Goal: Information Seeking & Learning: Check status

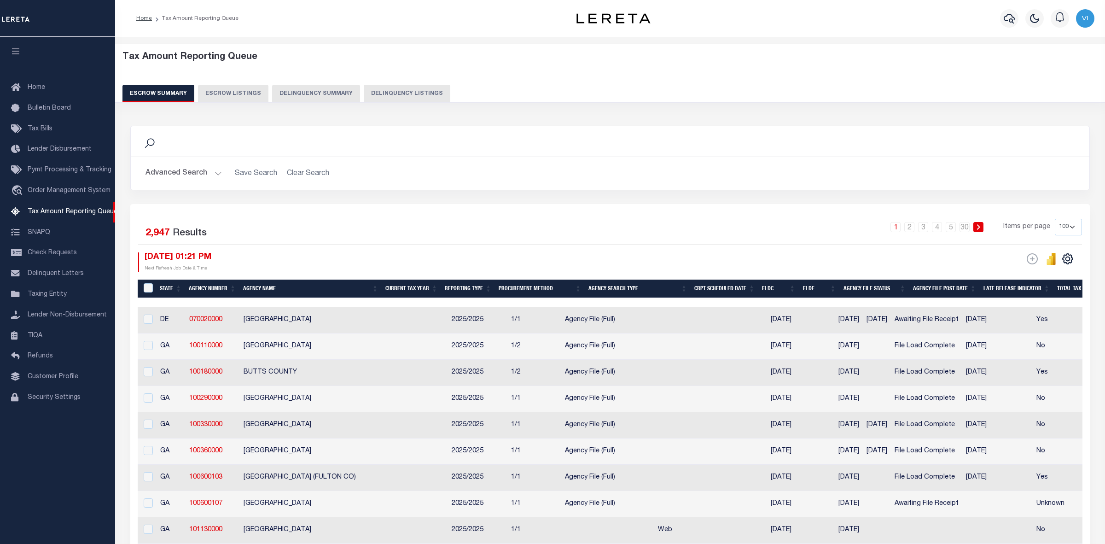
select select "100"
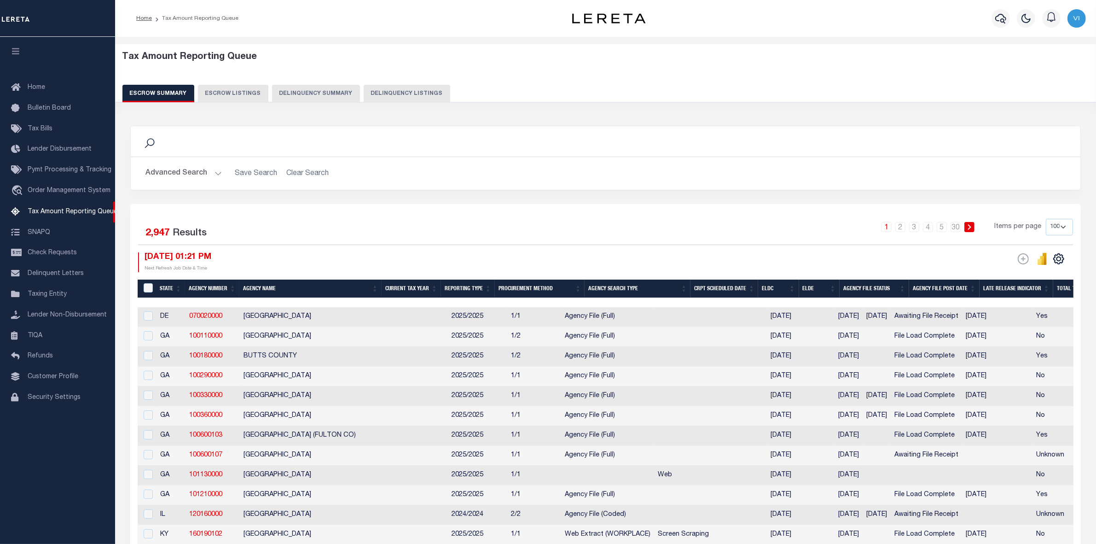
click at [625, 81] on div "Tax Amount Reporting Queue Escrow Summary Escrow Listings Delinquency Summary" at bounding box center [605, 77] width 967 height 51
click at [214, 176] on button "Advanced Search" at bounding box center [183, 173] width 76 height 18
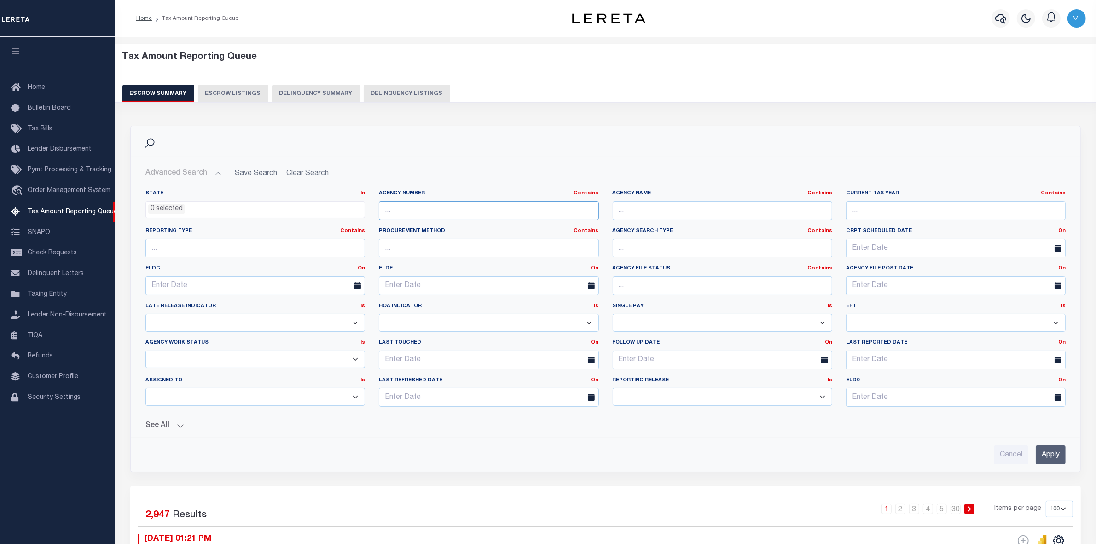
click at [394, 209] on input "text" at bounding box center [489, 210] width 220 height 19
paste input "1208 KS 150390000 HARPER COUNTY 2 10/08/25 vinod.angoth@thoughtfocus.com 1 ≤5 1…"
click at [594, 210] on input "1208 KS 150390000 HARPER COUNTY 2 10/08/25 vinod.angoth@thoughtfocus.com 1 ≤5 1…" at bounding box center [489, 210] width 220 height 19
click at [542, 208] on input "1208 KS 150390000 HARPER COUNTY 2 10/08/25 vinod.angoth@thoughtfocus.com 1 ≤5 1…" at bounding box center [489, 210] width 220 height 19
click at [592, 211] on input "Y 2 10/08/25 vinod.angoth@thoughtfocus.com 1 ≤ 10/08/25 10/09/25 Pending Agency…" at bounding box center [489, 210] width 220 height 19
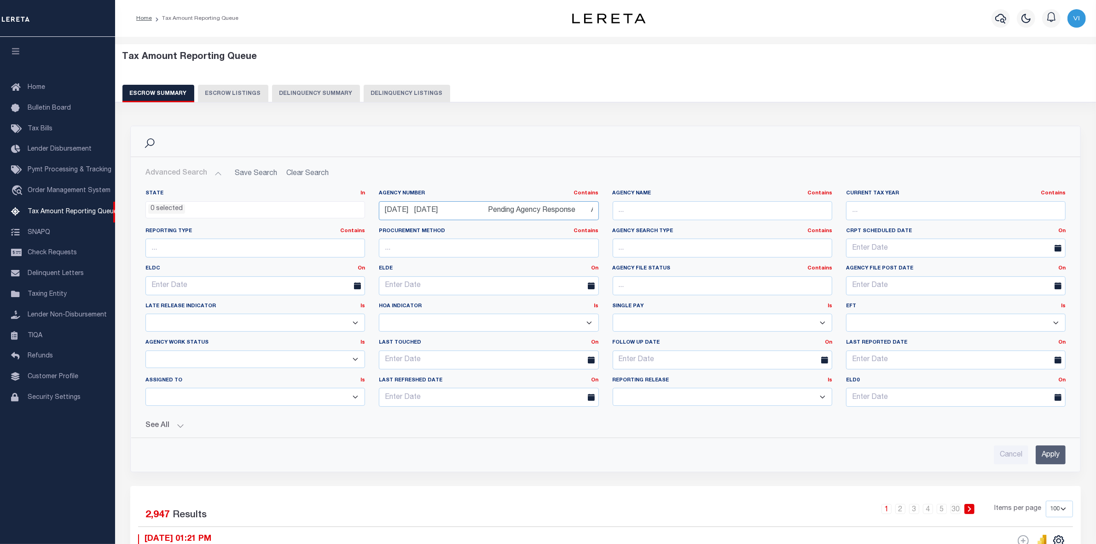
click at [494, 213] on input "10/08/25 10/09/25 Pending Agency Response Agency not responding 10/29/25 Pass 0…" at bounding box center [489, 210] width 220 height 19
type input "Pending Agency Response Agency not responding 10/29/25 Pass 0:00:00 0:00:00 0:0…"
click at [1009, 458] on input "Cancel" at bounding box center [1011, 454] width 35 height 19
checkbox input "true"
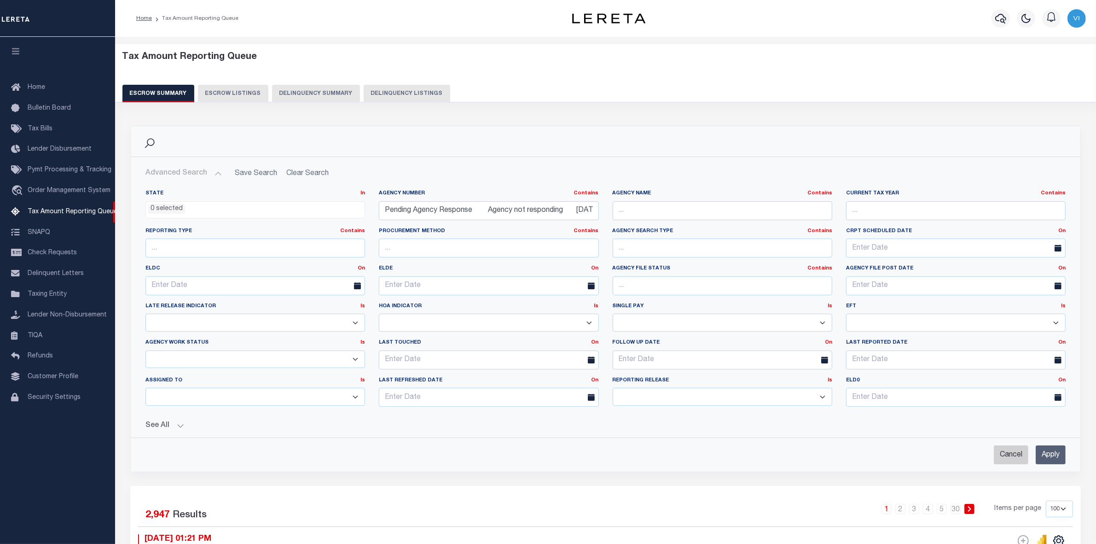
select select
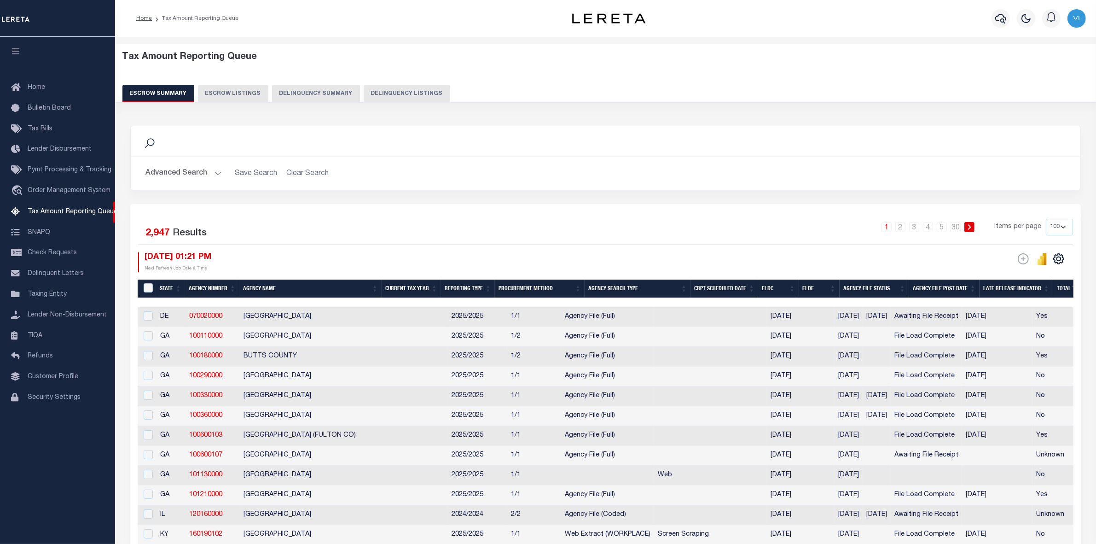
click at [219, 173] on button "Advanced Search" at bounding box center [183, 173] width 76 height 18
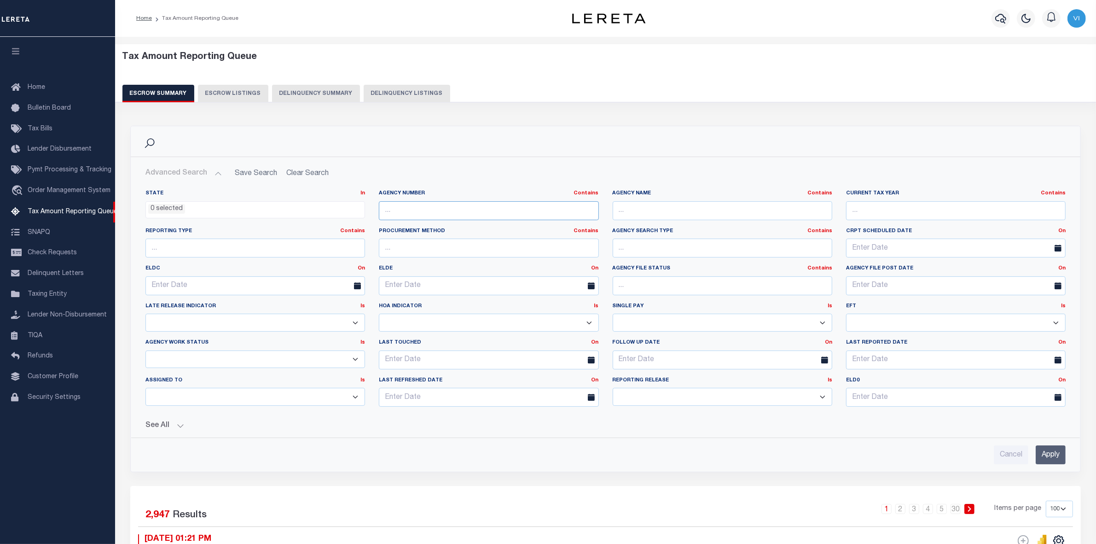
click at [399, 214] on input "text" at bounding box center [489, 210] width 220 height 19
paste input "100200000"
type input "100200000"
click at [1041, 452] on input "Apply" at bounding box center [1051, 454] width 30 height 19
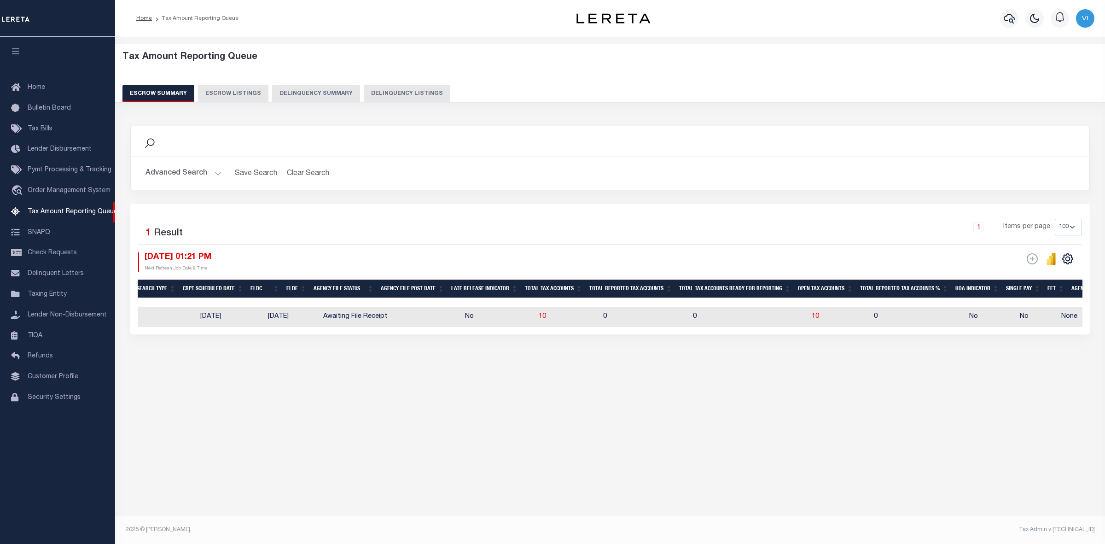
scroll to position [0, 441]
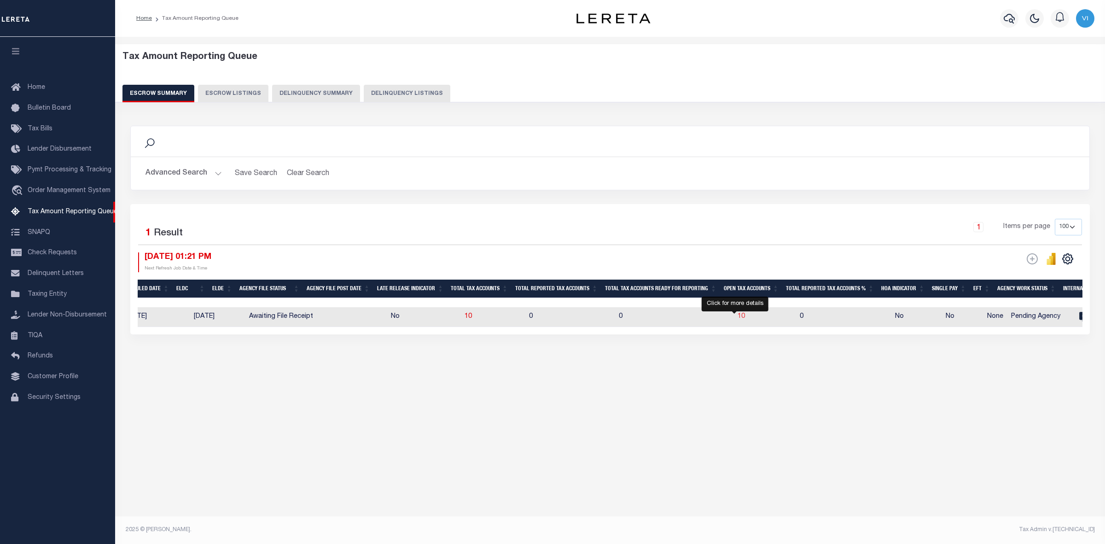
click at [737, 318] on span "10" at bounding box center [740, 316] width 7 height 6
select select "100"
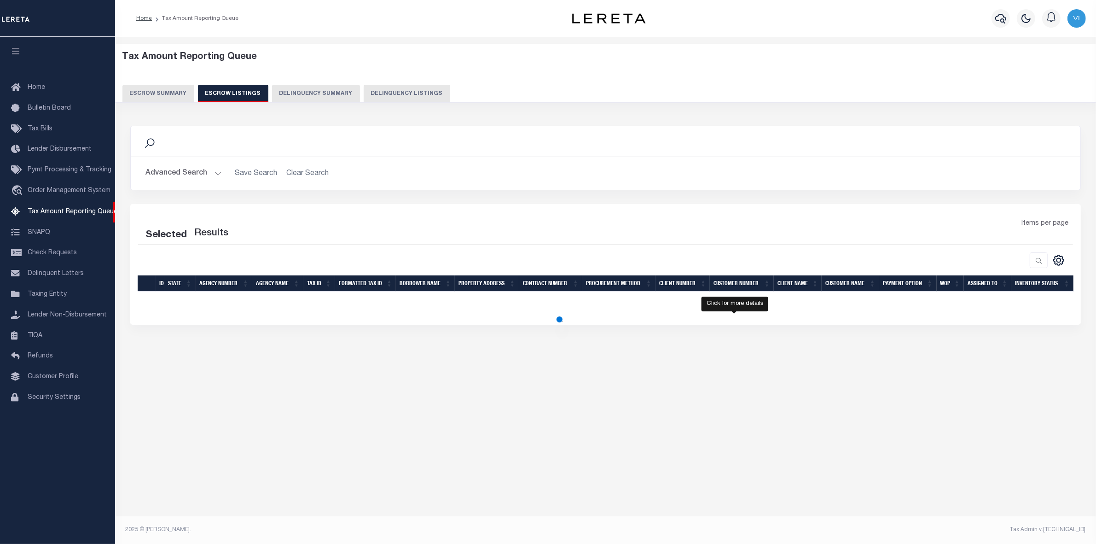
select select "100"
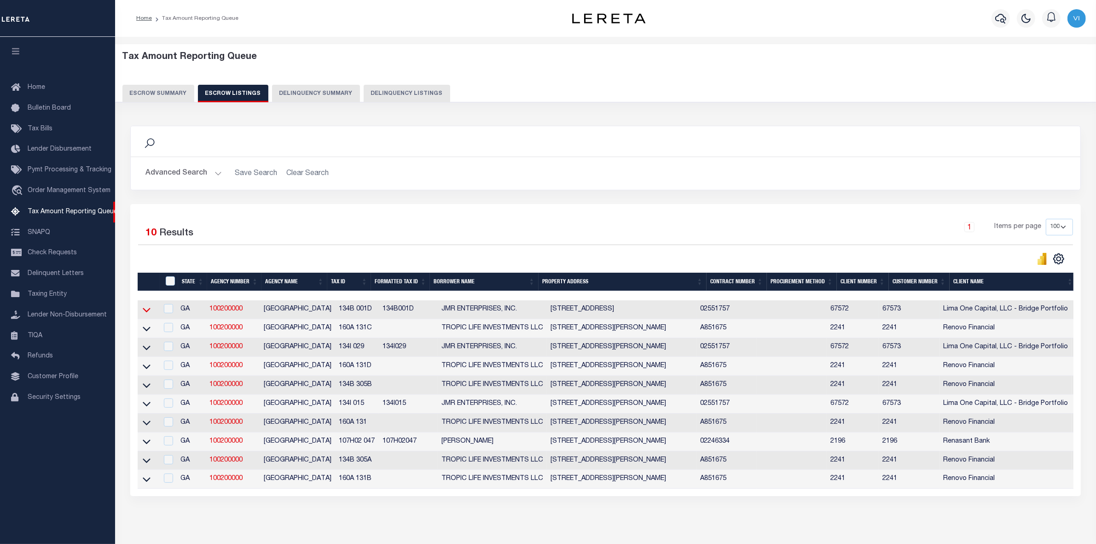
click at [150, 312] on icon at bounding box center [147, 310] width 8 height 10
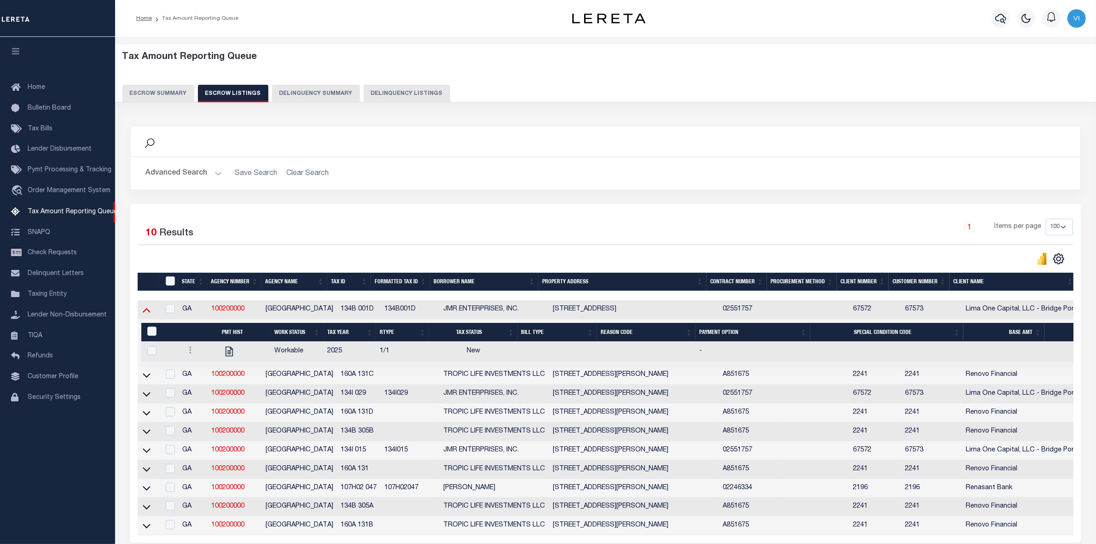
click at [147, 311] on icon at bounding box center [147, 310] width 8 height 10
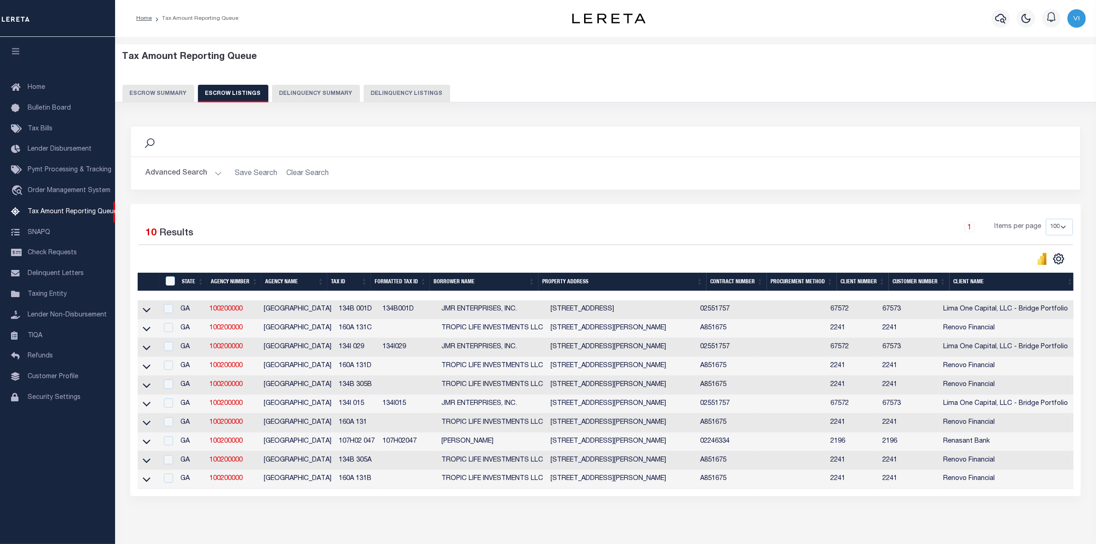
click at [160, 90] on button "Escrow Summary" at bounding box center [158, 93] width 72 height 17
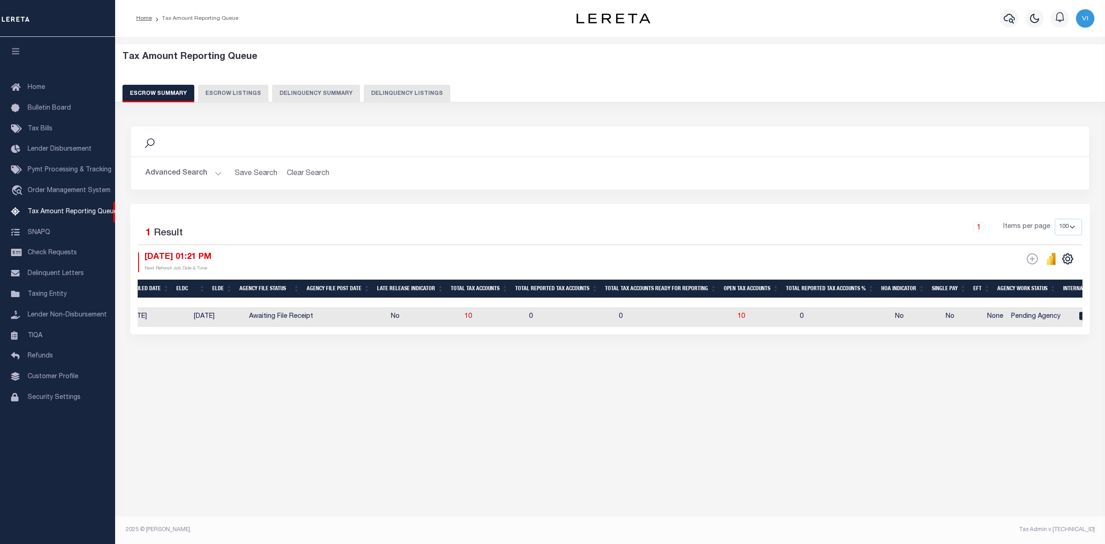
click at [215, 171] on button "Advanced Search" at bounding box center [183, 173] width 76 height 18
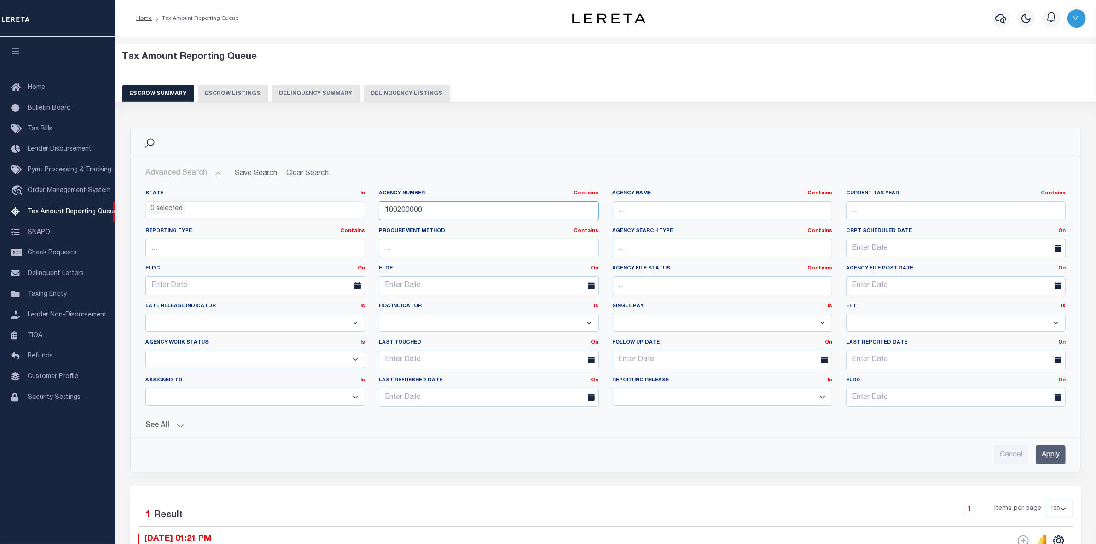
drag, startPoint x: 438, startPoint y: 208, endPoint x: 341, endPoint y: 216, distance: 97.9
click at [341, 216] on div "State In In AK AL AR AZ CA CO CT DC DE FL GA GU HI IA ID IL IN KS KY LA MA MD M…" at bounding box center [606, 302] width 934 height 224
paste input "32068"
type input "320680000"
click at [1057, 456] on input "Apply" at bounding box center [1051, 454] width 30 height 19
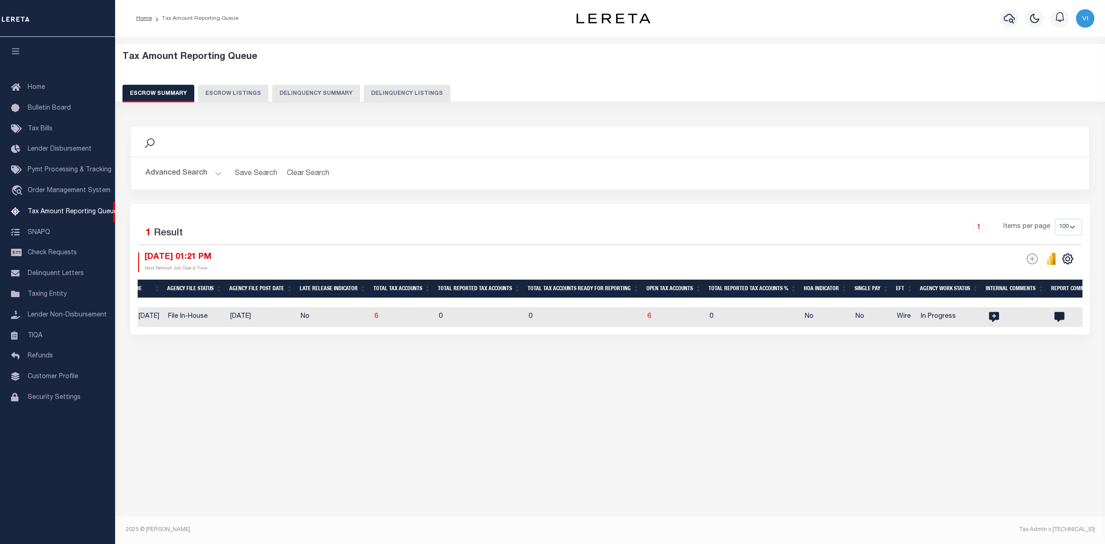
scroll to position [0, 493]
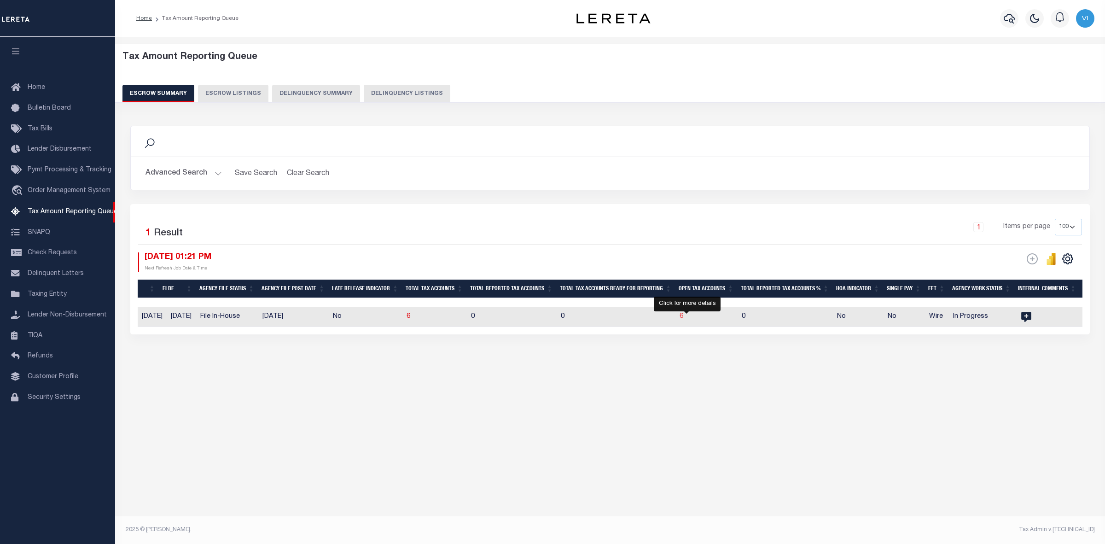
click at [683, 314] on span "6" at bounding box center [681, 316] width 4 height 6
select select "100"
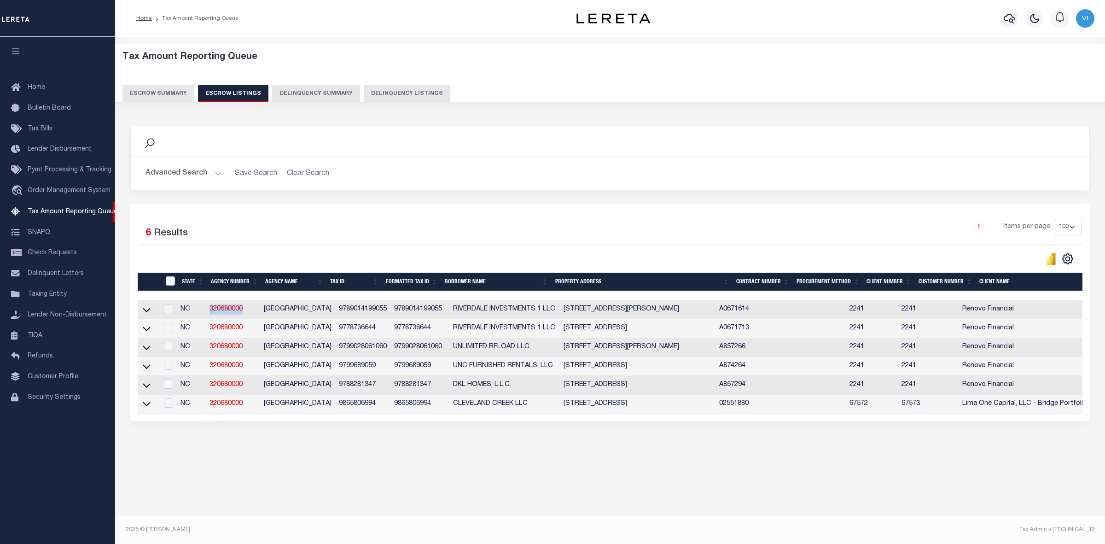
drag, startPoint x: 241, startPoint y: 307, endPoint x: 203, endPoint y: 313, distance: 38.2
click at [206, 313] on td "320680000" at bounding box center [233, 309] width 54 height 19
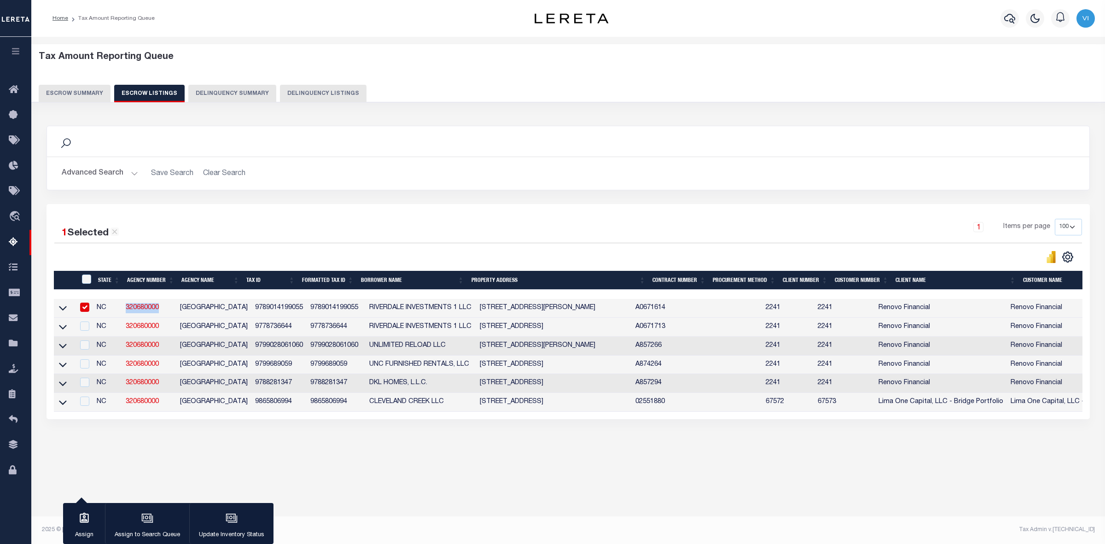
copy link "320680000"
click at [80, 308] on input "checkbox" at bounding box center [84, 306] width 9 height 9
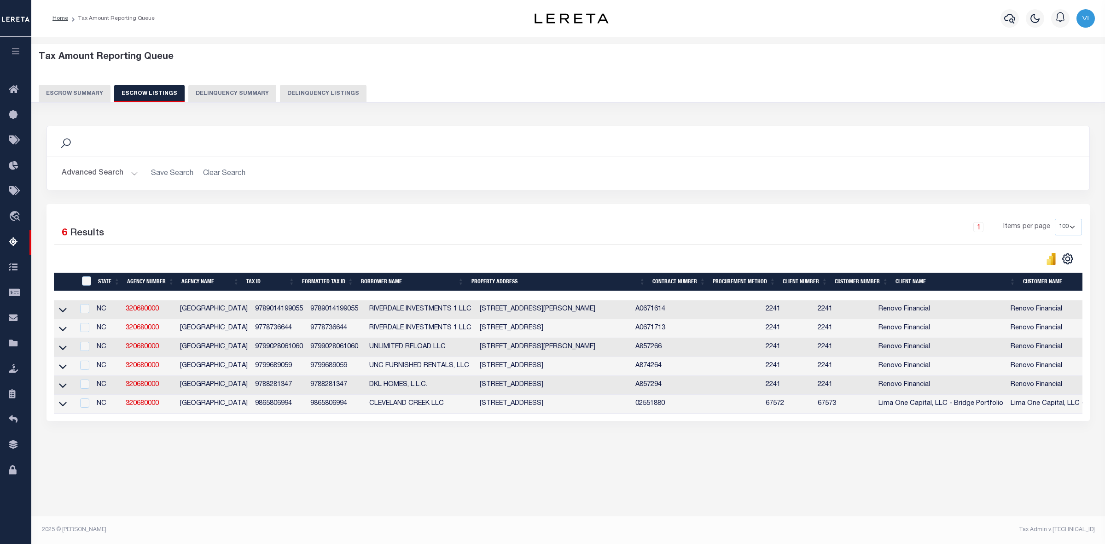
click at [57, 309] on td at bounding box center [64, 309] width 20 height 19
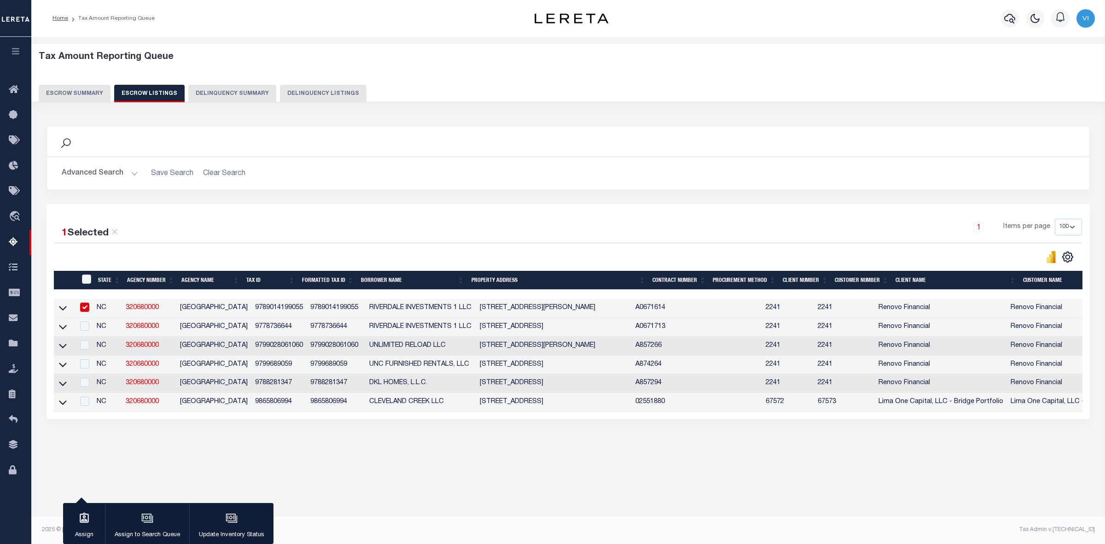
click at [84, 309] on input "checkbox" at bounding box center [84, 306] width 9 height 9
checkbox input "false"
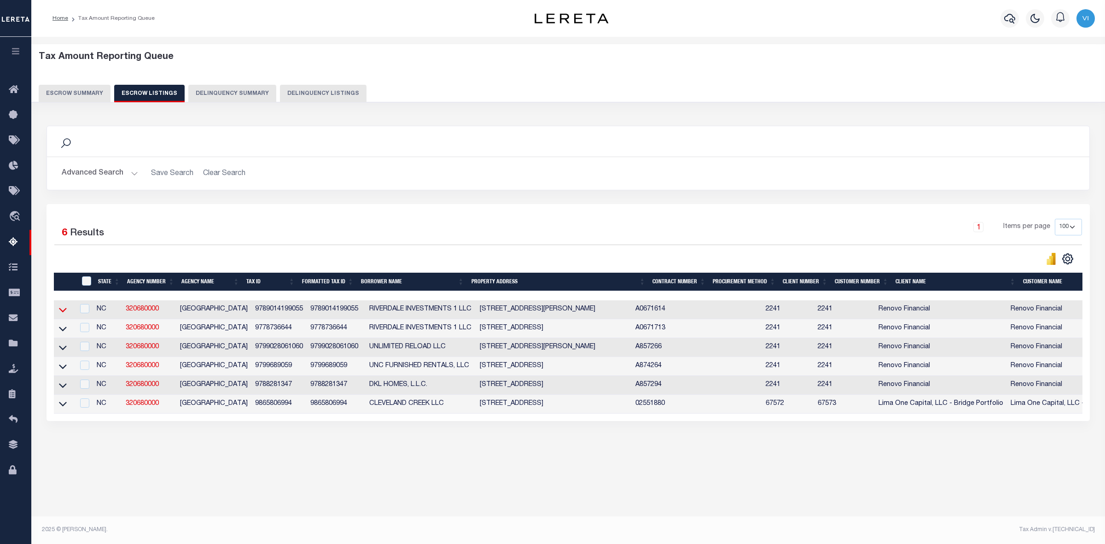
click at [64, 311] on icon at bounding box center [63, 310] width 8 height 10
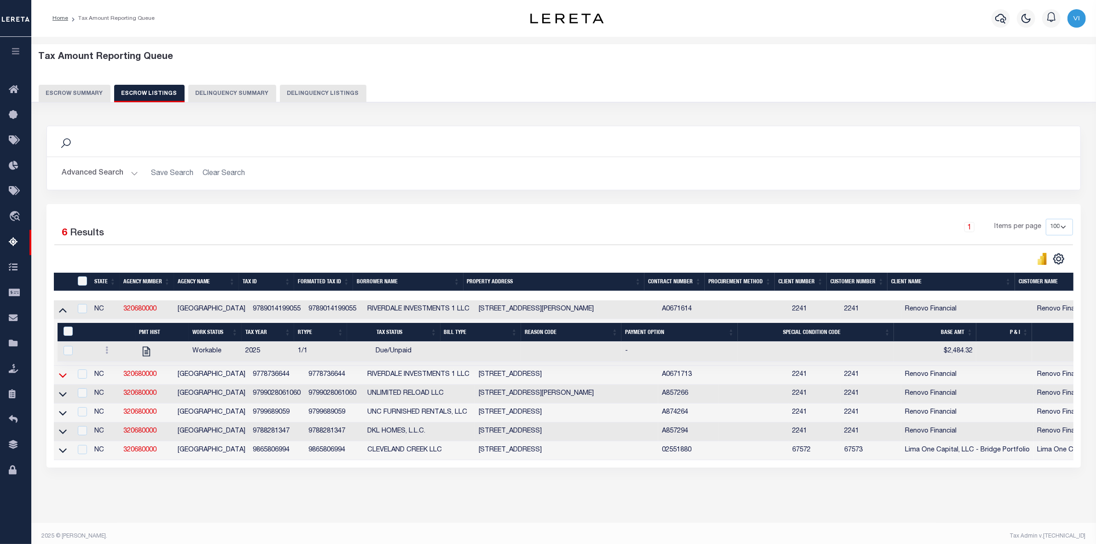
click at [61, 379] on icon at bounding box center [63, 375] width 8 height 10
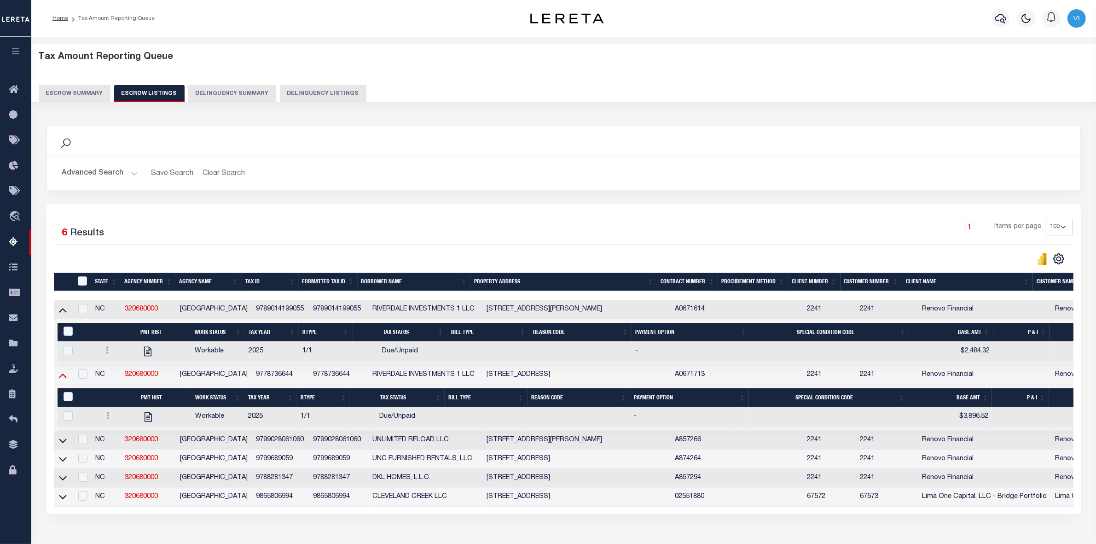
click at [60, 376] on icon at bounding box center [63, 375] width 8 height 10
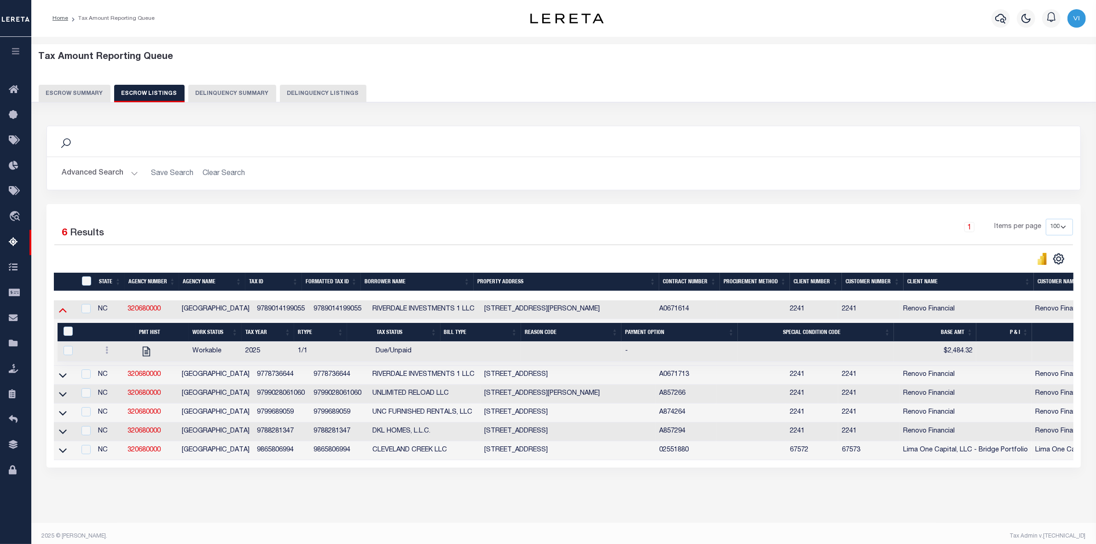
click at [61, 309] on icon at bounding box center [63, 310] width 8 height 10
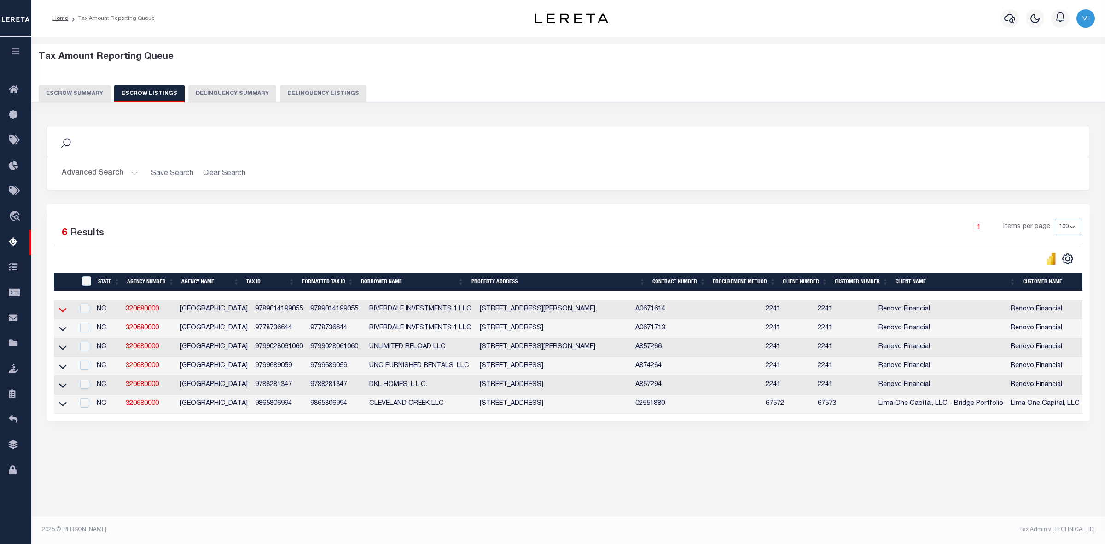
click at [64, 313] on icon at bounding box center [63, 310] width 8 height 5
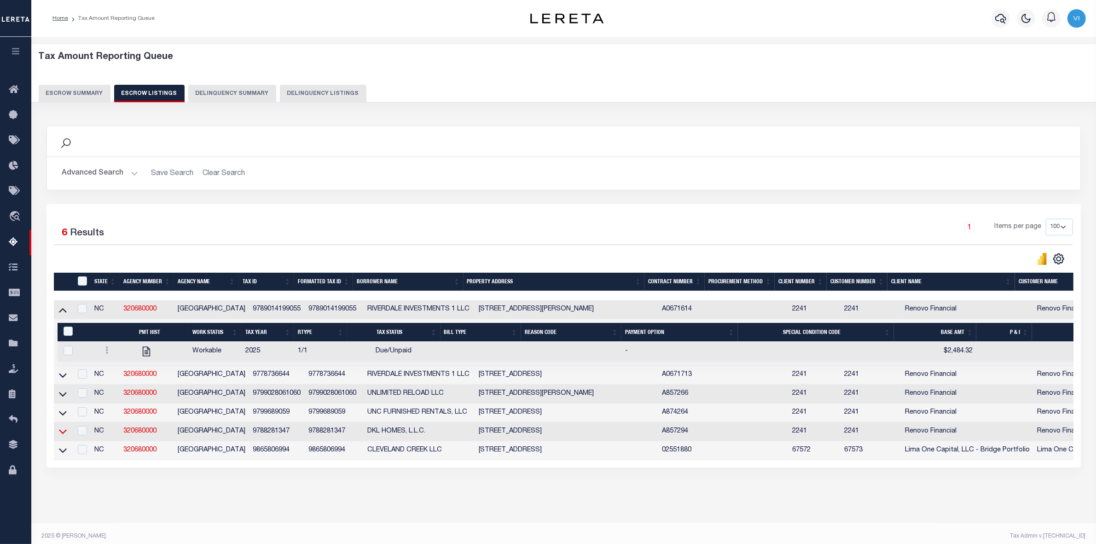
click at [64, 436] on icon at bounding box center [63, 431] width 8 height 10
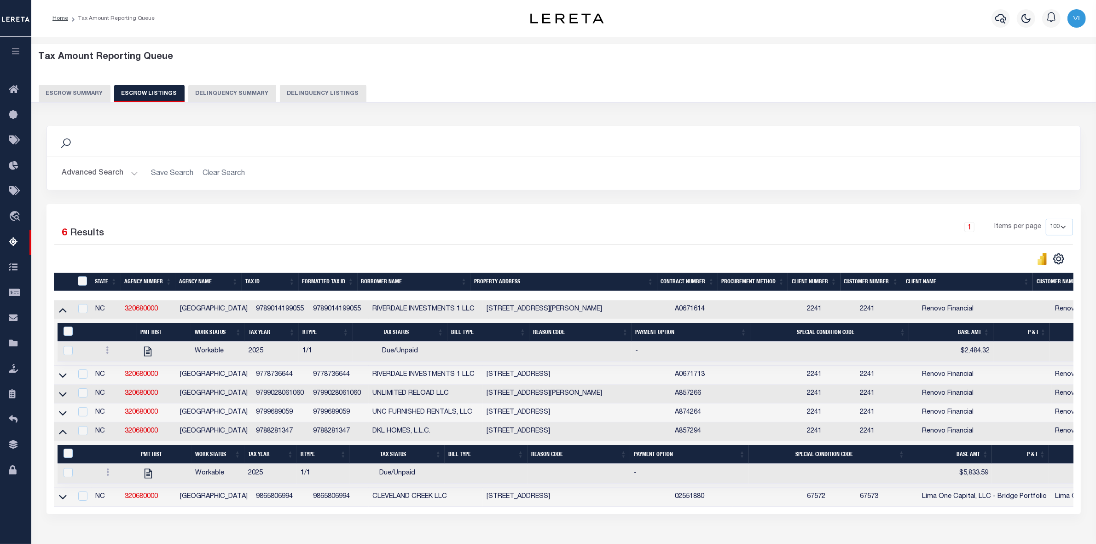
click at [64, 436] on icon at bounding box center [63, 431] width 8 height 10
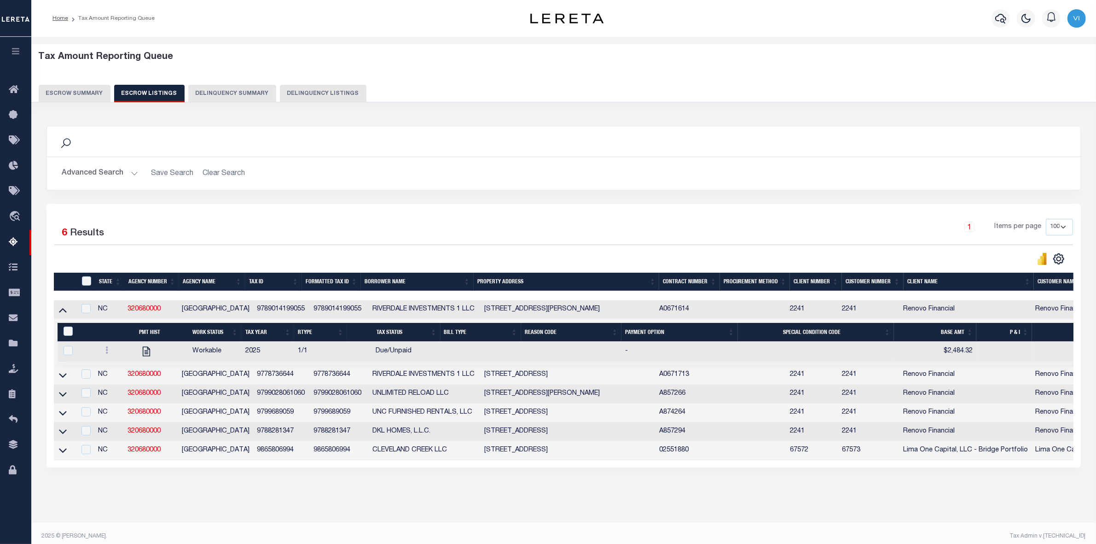
drag, startPoint x: 60, startPoint y: 314, endPoint x: 91, endPoint y: 303, distance: 33.3
click at [60, 313] on icon at bounding box center [63, 310] width 8 height 5
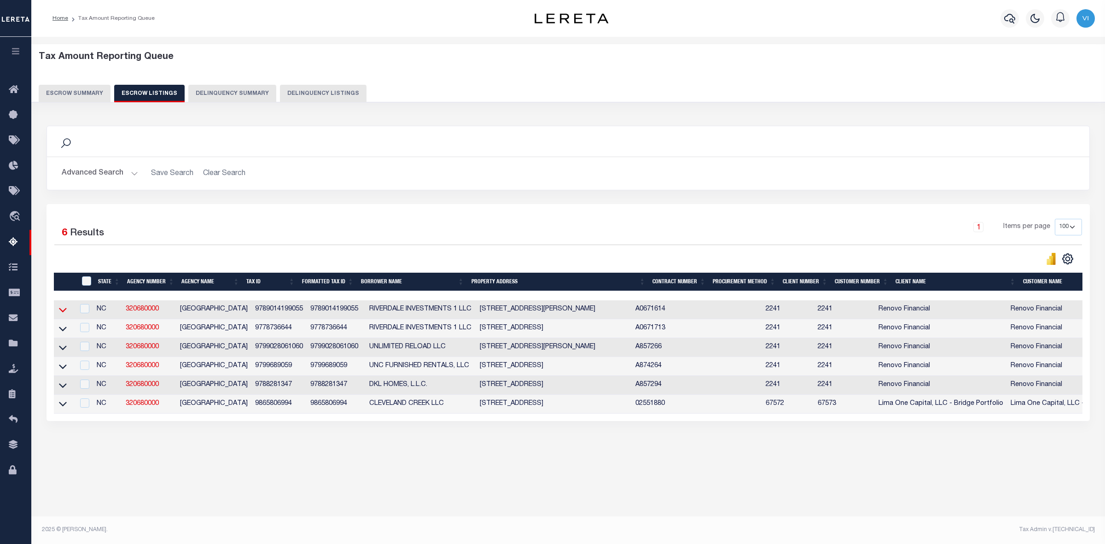
click at [61, 309] on icon at bounding box center [63, 310] width 8 height 10
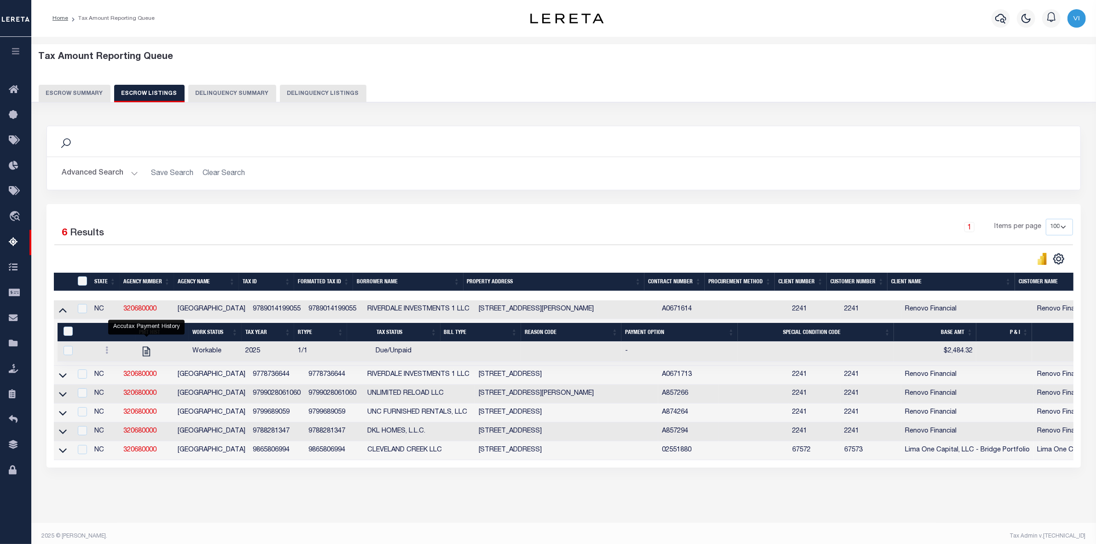
click at [61, 311] on icon at bounding box center [63, 310] width 8 height 10
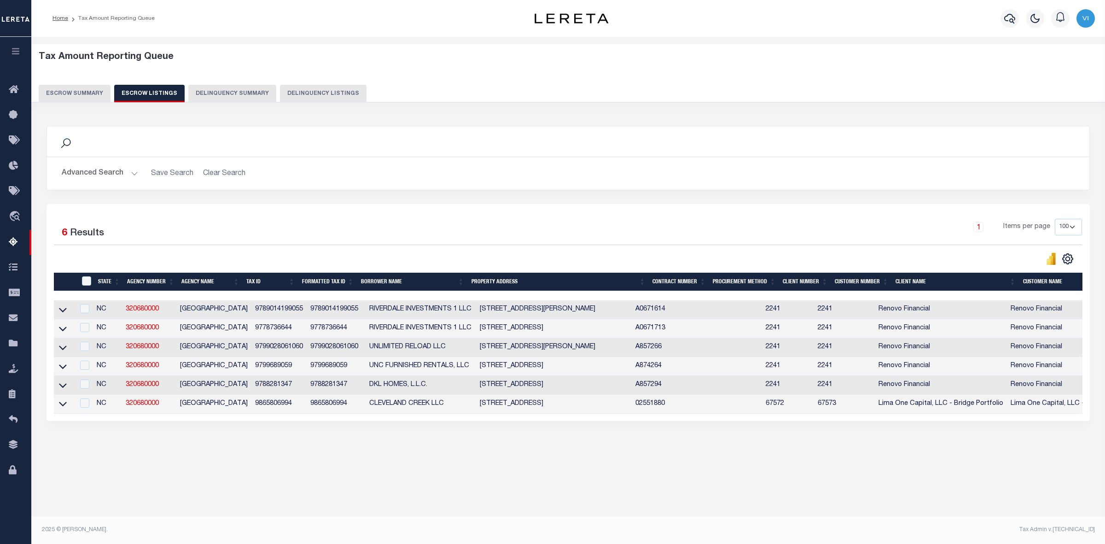
click at [68, 93] on button "Escrow Summary" at bounding box center [75, 93] width 72 height 17
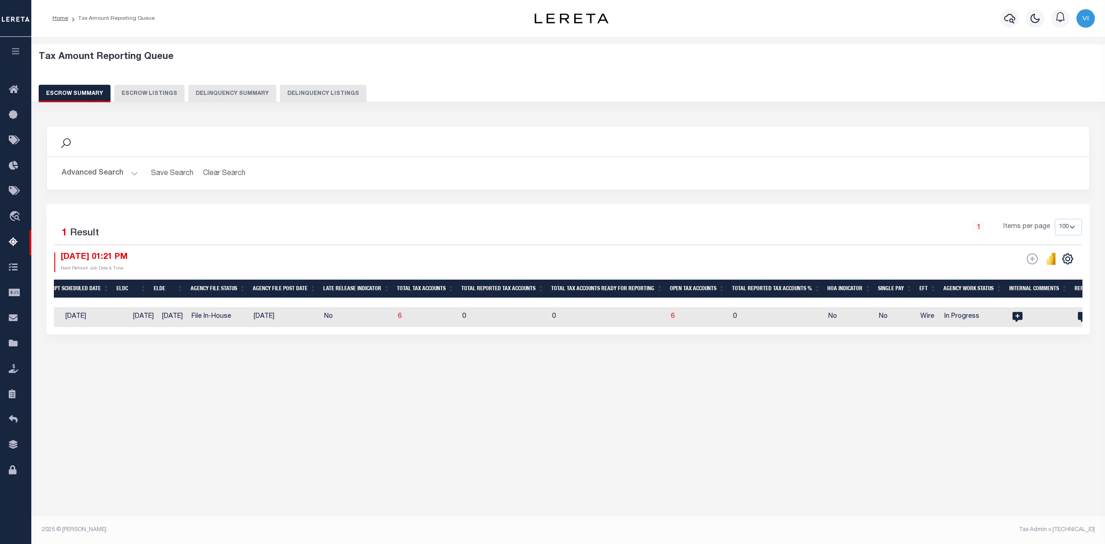
scroll to position [0, 0]
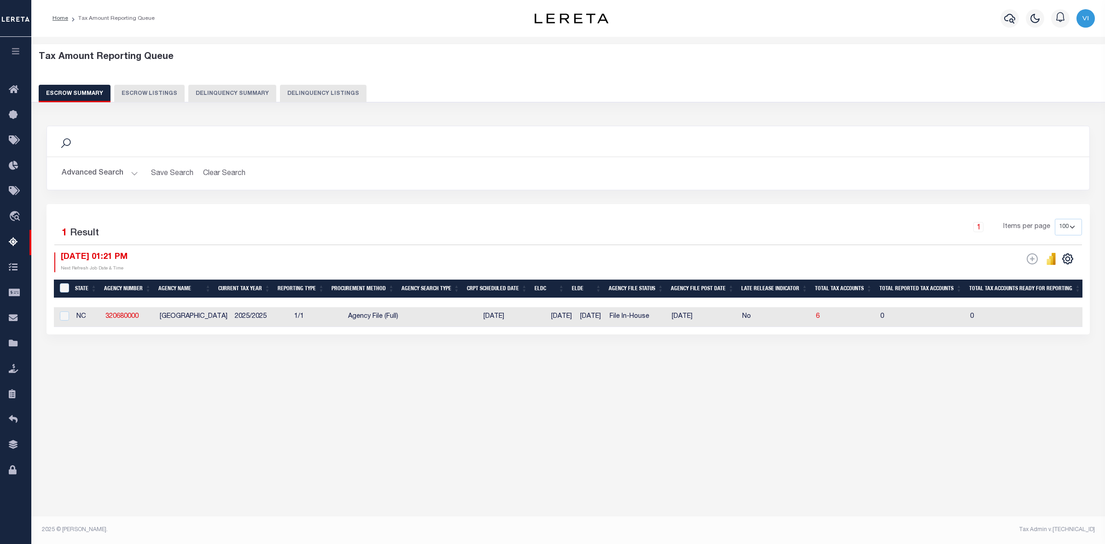
click at [130, 171] on button "Advanced Search" at bounding box center [100, 173] width 76 height 18
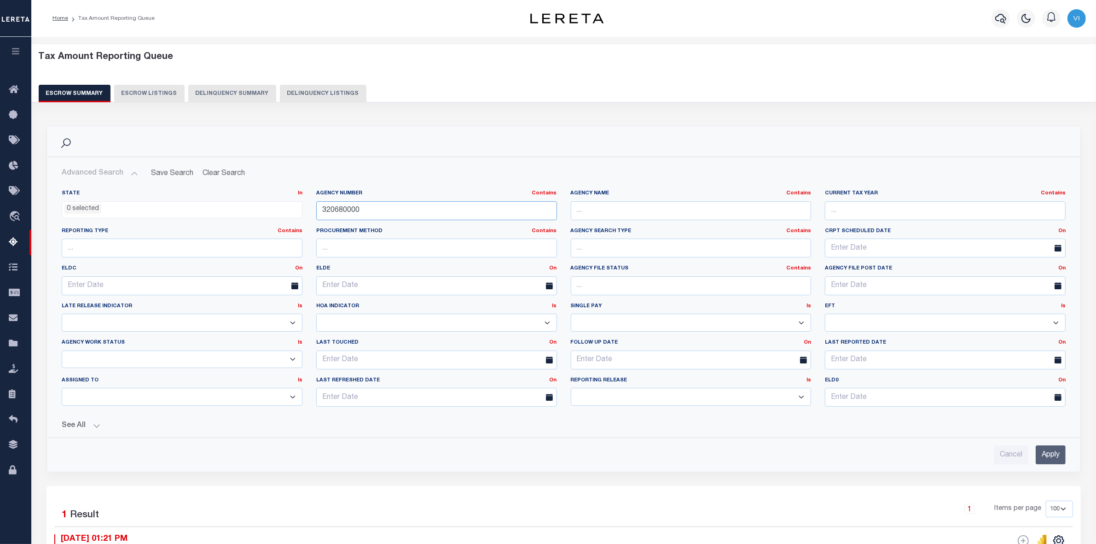
drag, startPoint x: 364, startPoint y: 213, endPoint x: 289, endPoint y: 213, distance: 75.0
click at [289, 213] on div "State In In AK AL AR AZ CA CO CT DC DE FL GA GU HI IA ID IL IN KS KY LA MA MD M…" at bounding box center [564, 302] width 1018 height 224
paste input "6027"
type input "360270000"
click at [1062, 458] on input "Apply" at bounding box center [1051, 454] width 30 height 19
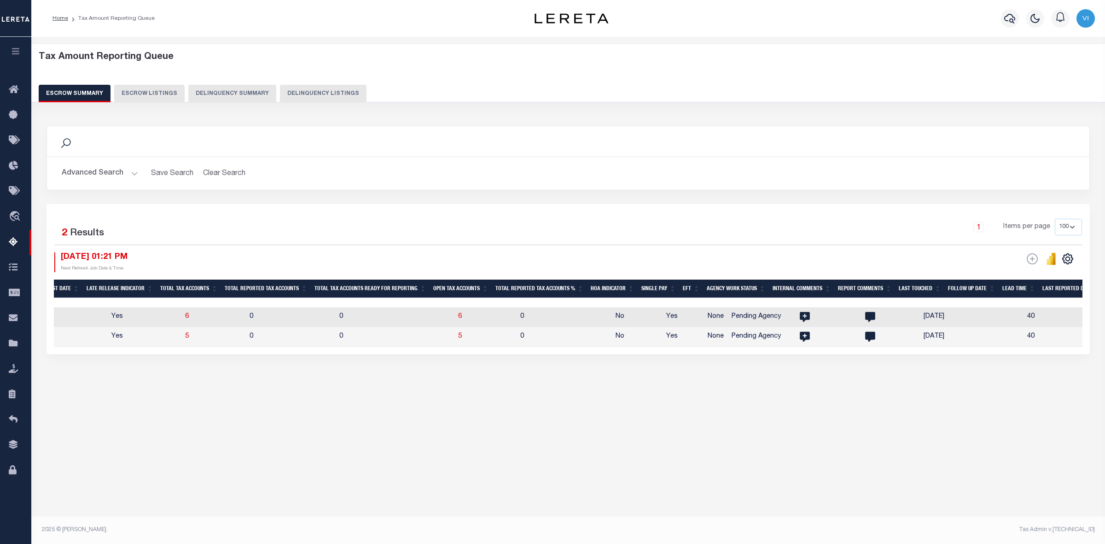
scroll to position [0, 605]
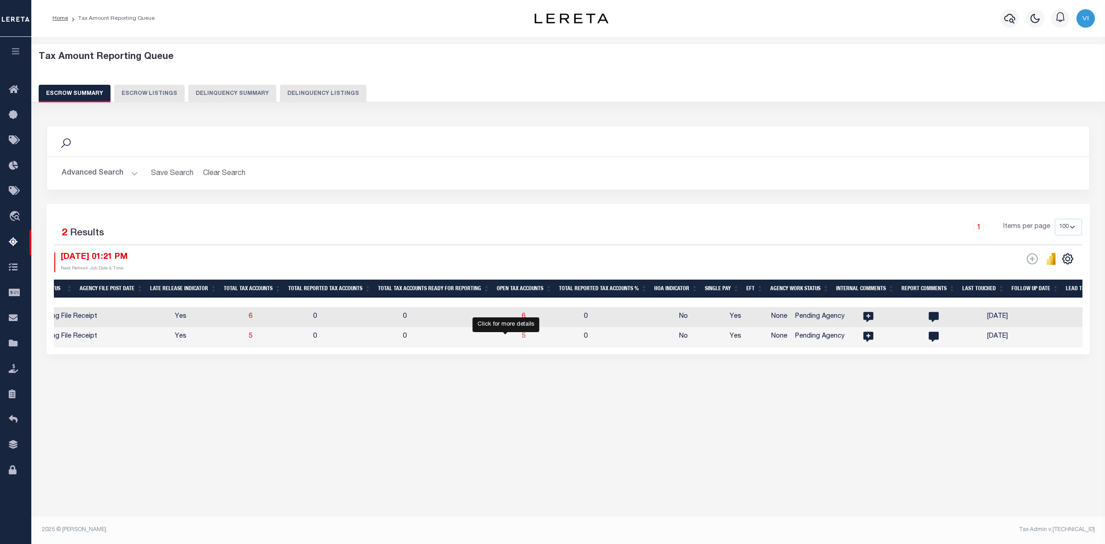
click at [521, 337] on span "5" at bounding box center [523, 336] width 4 height 6
select select "100"
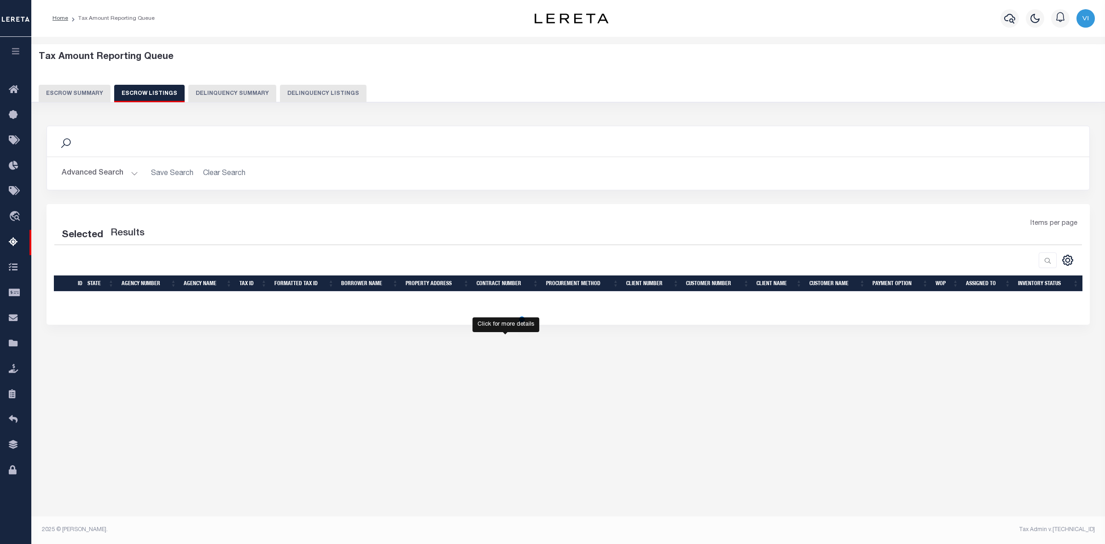
select select "100"
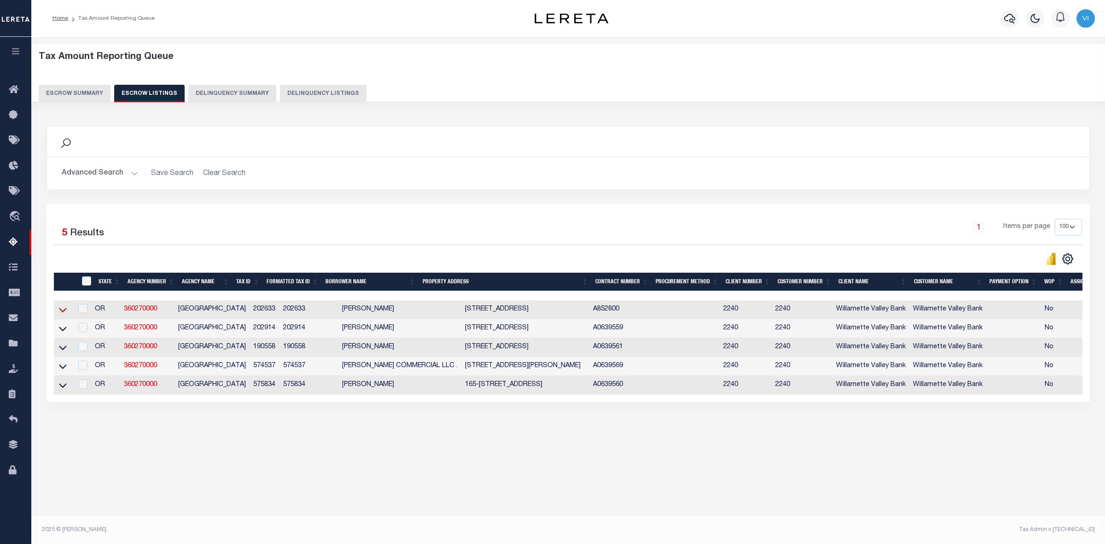
click at [61, 312] on icon at bounding box center [63, 310] width 8 height 10
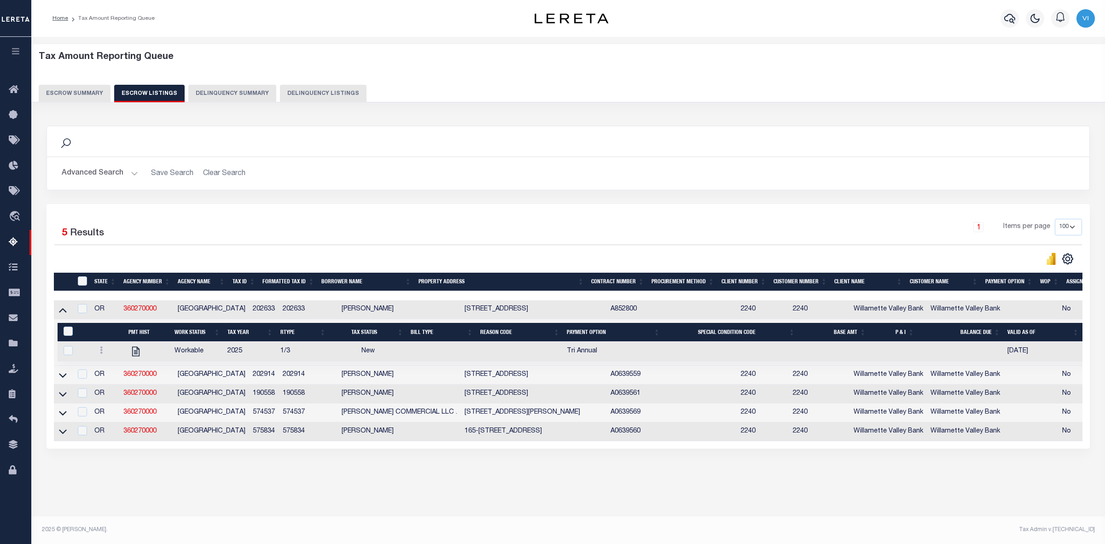
click at [61, 312] on icon at bounding box center [63, 310] width 8 height 5
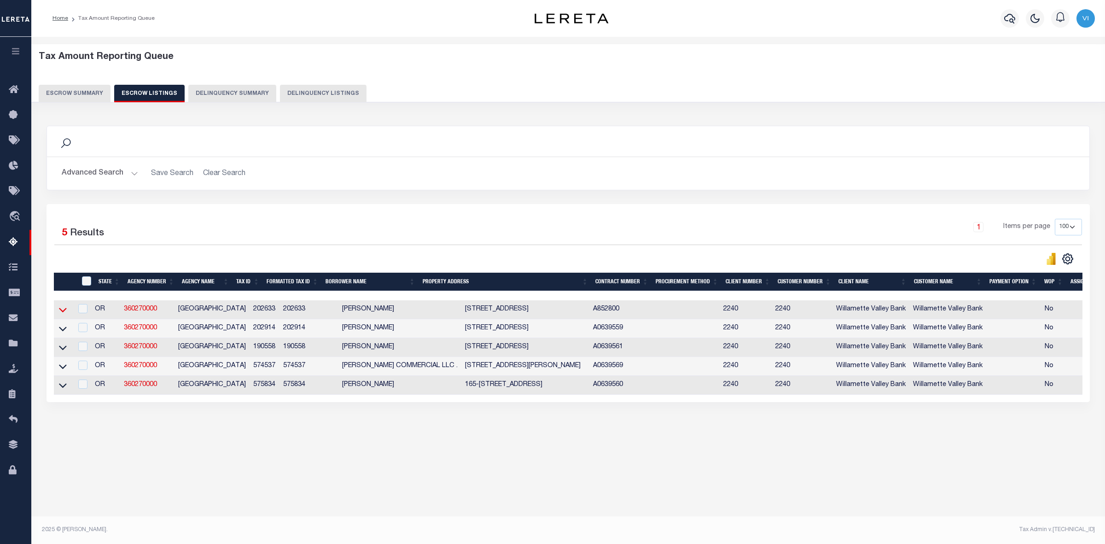
click at [61, 311] on icon at bounding box center [63, 310] width 8 height 10
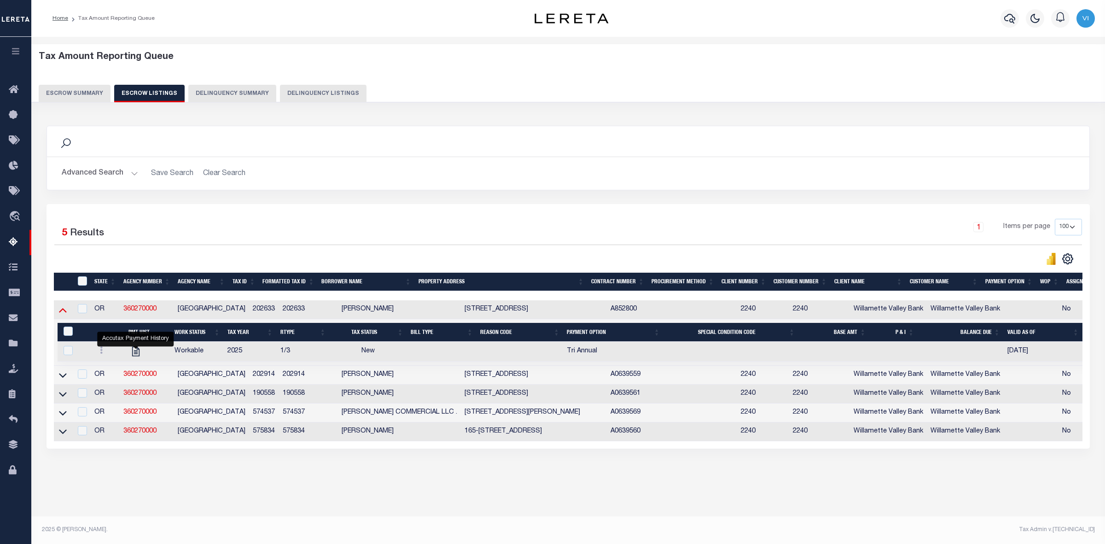
click at [65, 312] on icon at bounding box center [63, 310] width 8 height 10
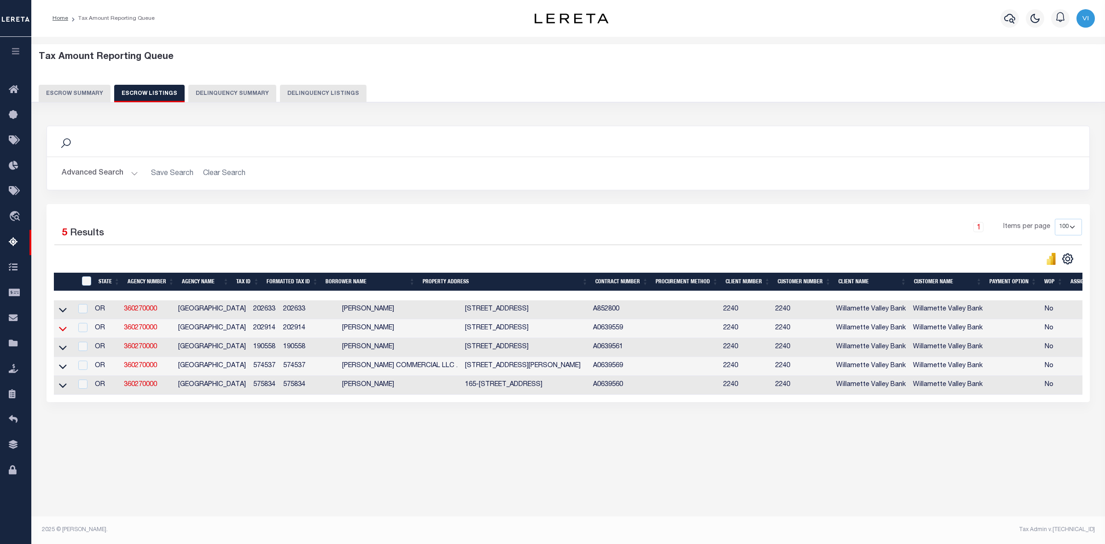
click at [61, 331] on icon at bounding box center [63, 328] width 8 height 5
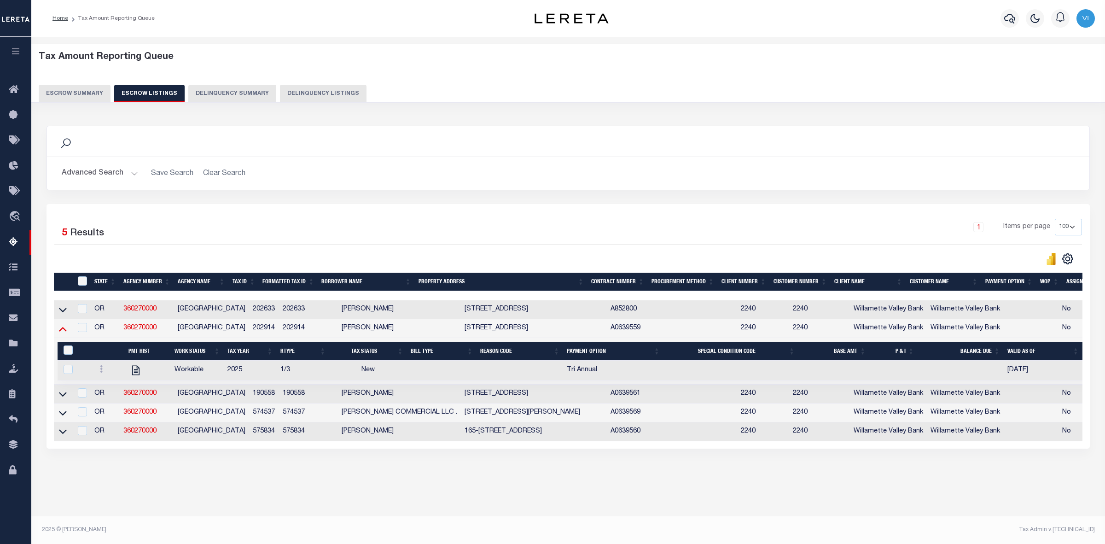
click at [62, 330] on icon at bounding box center [63, 329] width 8 height 10
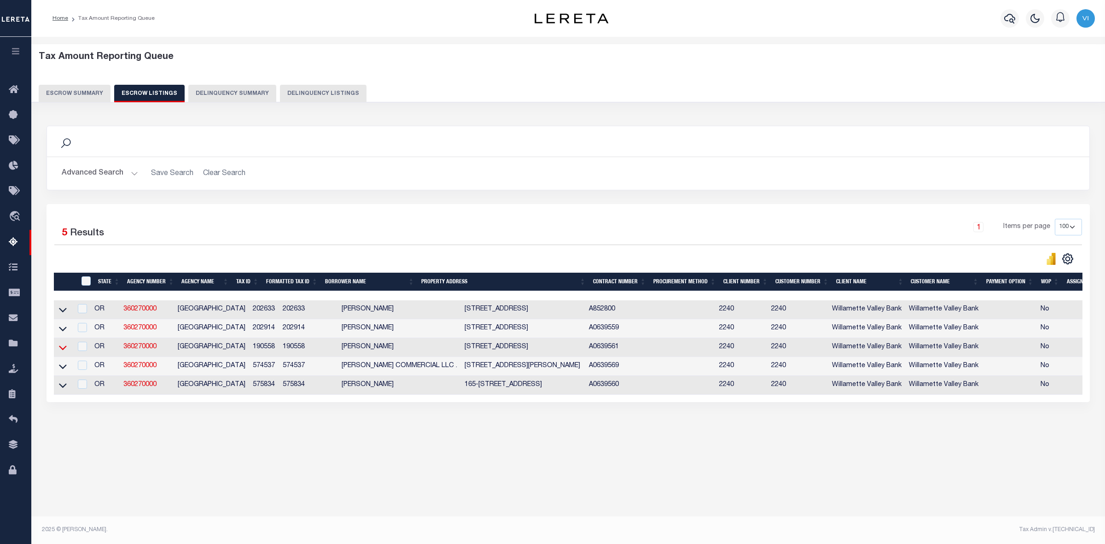
click at [61, 350] on icon at bounding box center [63, 347] width 8 height 5
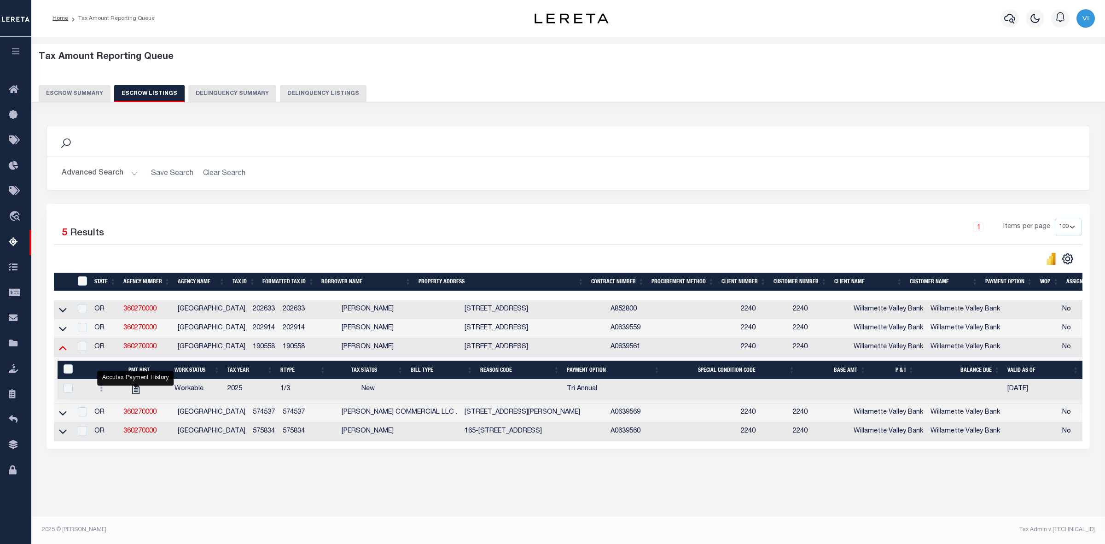
click at [62, 352] on icon at bounding box center [63, 347] width 8 height 10
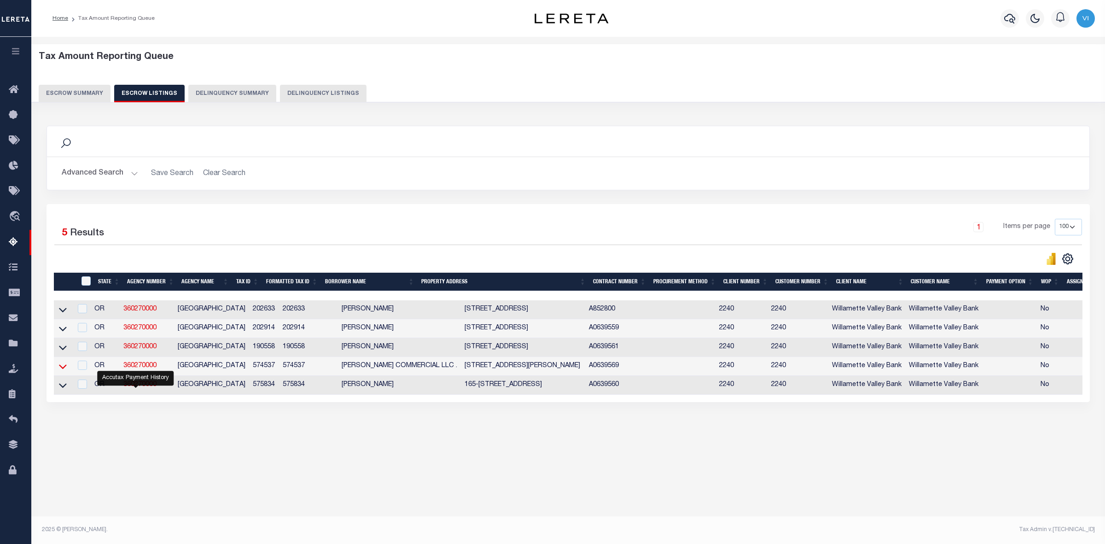
click at [63, 369] on icon at bounding box center [63, 366] width 8 height 5
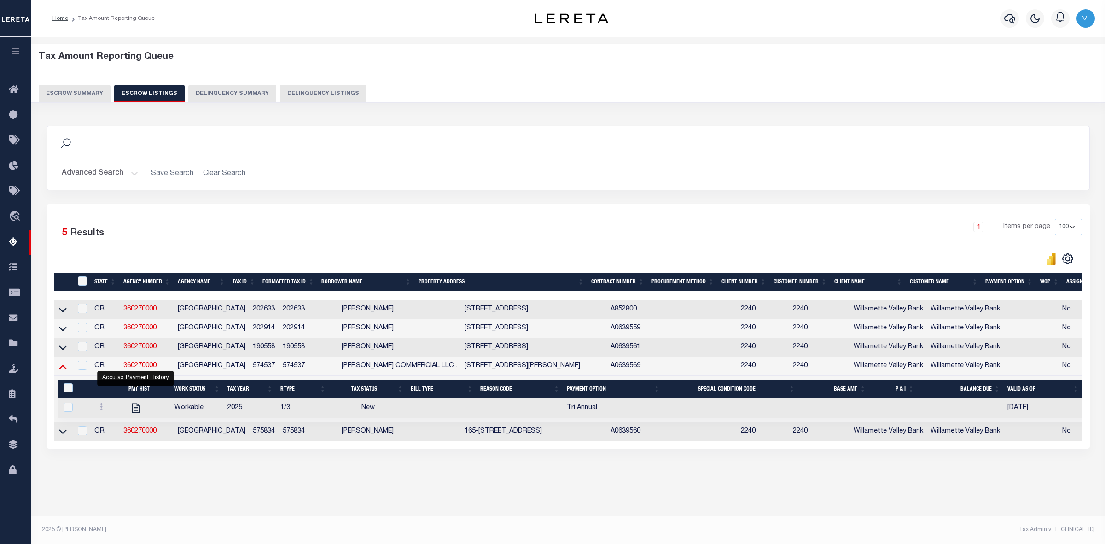
click at [63, 366] on icon at bounding box center [63, 366] width 8 height 10
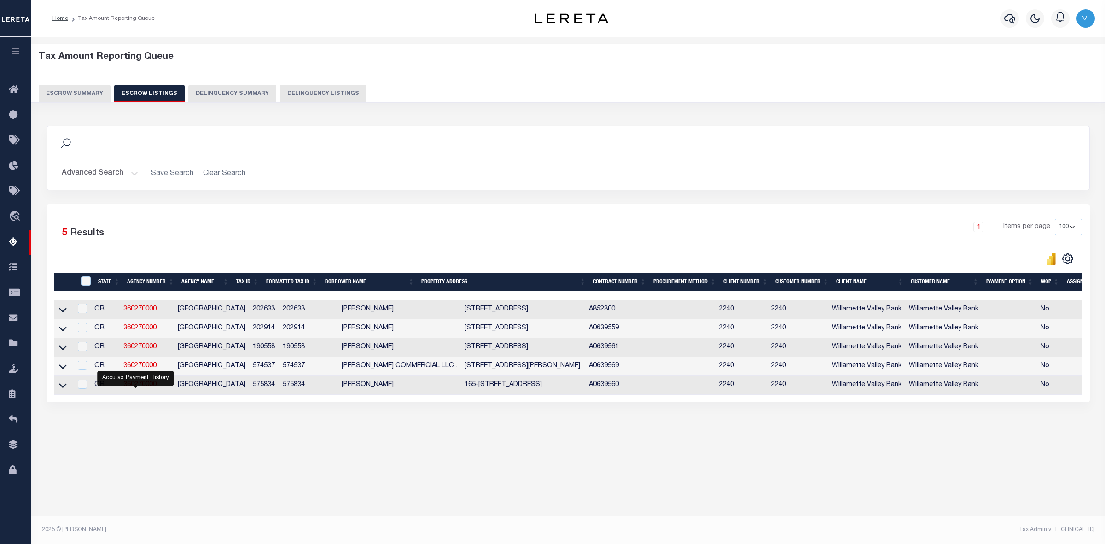
click at [144, 222] on div "Selected 5 Results" at bounding box center [177, 232] width 247 height 26
click at [62, 93] on button "Escrow Summary" at bounding box center [75, 93] width 72 height 17
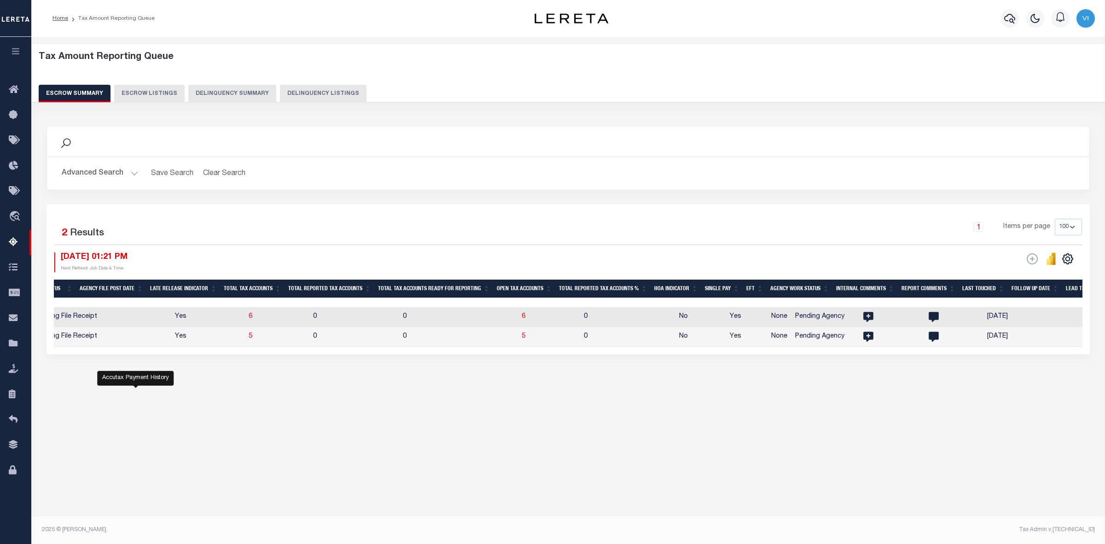
scroll to position [0, 0]
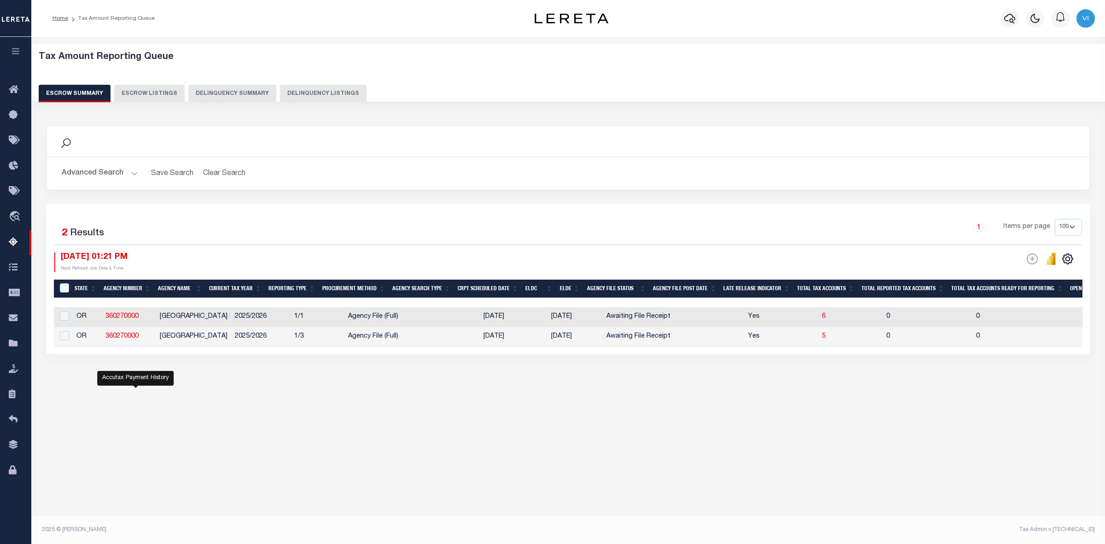
click at [132, 170] on button "Advanced Search" at bounding box center [100, 173] width 76 height 18
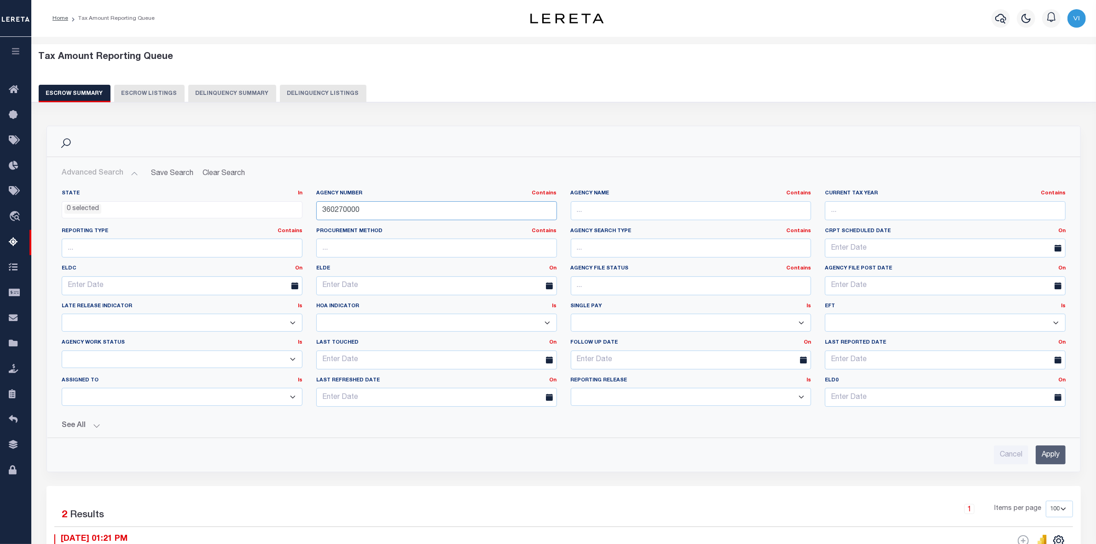
drag, startPoint x: 336, startPoint y: 208, endPoint x: 272, endPoint y: 214, distance: 64.2
click at [272, 214] on div "State In In AK AL AR AZ CA CO CT DC DE FL GA GU HI IA ID IL IN KS KY LA MA MD M…" at bounding box center [564, 302] width 1018 height 224
paste input "60050108"
type input "60050108"
click at [1047, 456] on input "Apply" at bounding box center [1051, 454] width 30 height 19
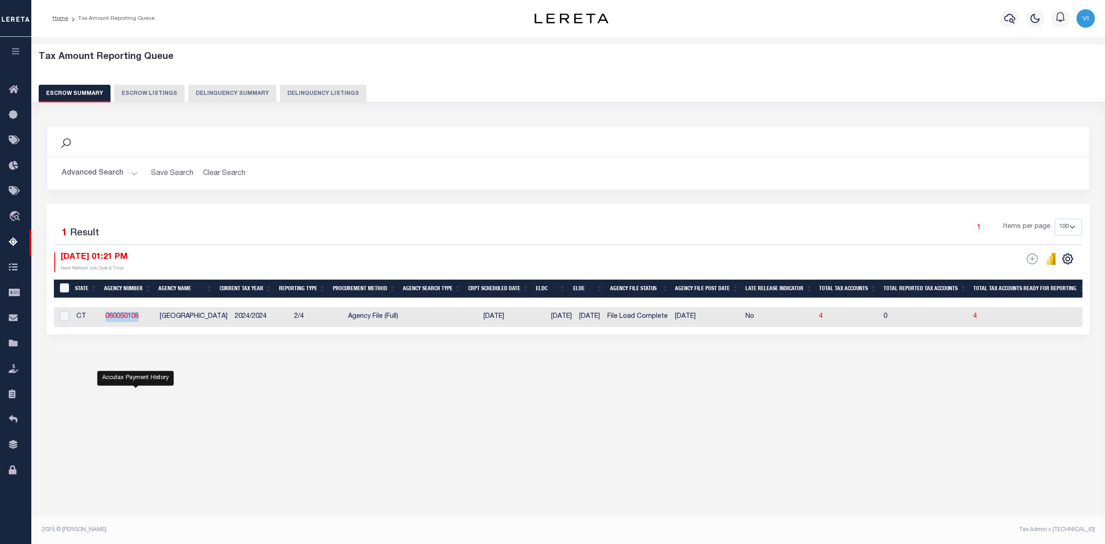
drag, startPoint x: 141, startPoint y: 317, endPoint x: 94, endPoint y: 317, distance: 46.5
click at [94, 317] on tr "CT 060050108 WEST HAVEN CITY 2024/2024 2/4 Agency File (Full) 10/08/2025 10/31/…" at bounding box center [998, 317] width 1889 height 20
copy tr "060050108"
click at [993, 72] on div "Tax Amount Reporting Queue Escrow Summary Escrow Listings Delinquency Summary" at bounding box center [568, 77] width 1059 height 51
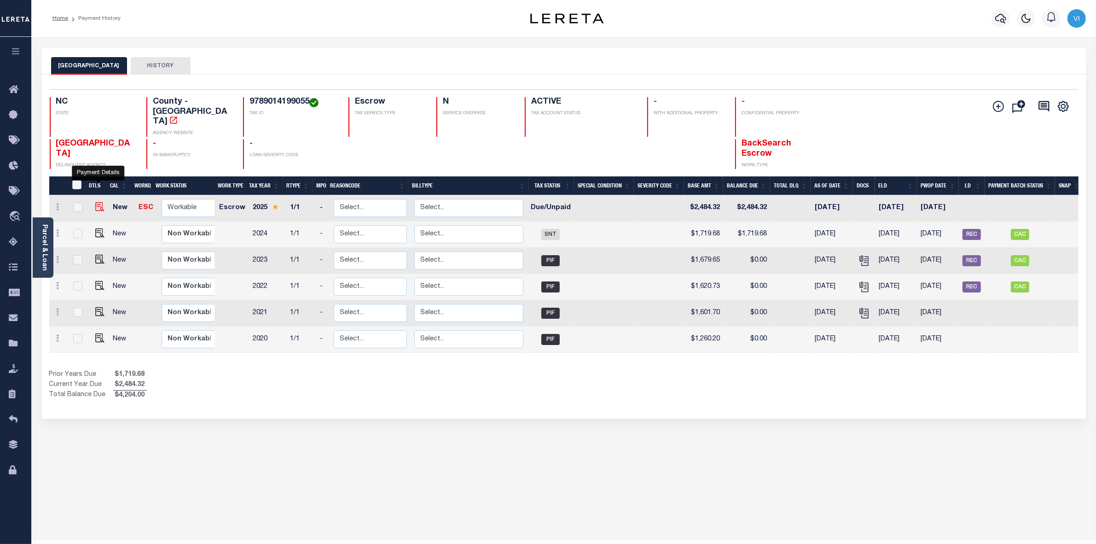
click at [99, 202] on img "" at bounding box center [99, 206] width 9 height 9
checkbox input "true"
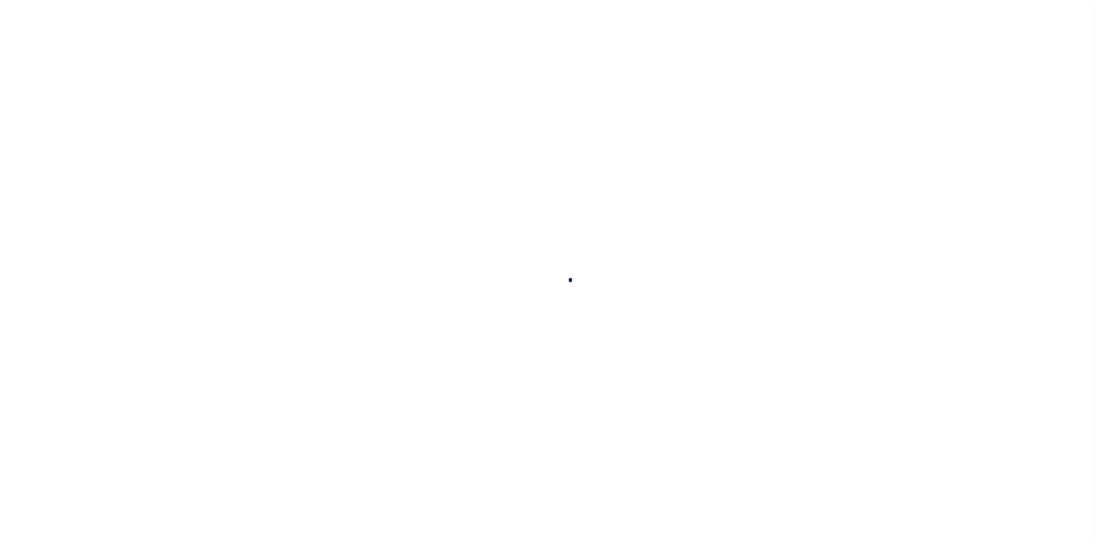
checkbox input "false"
type input "[DATE]"
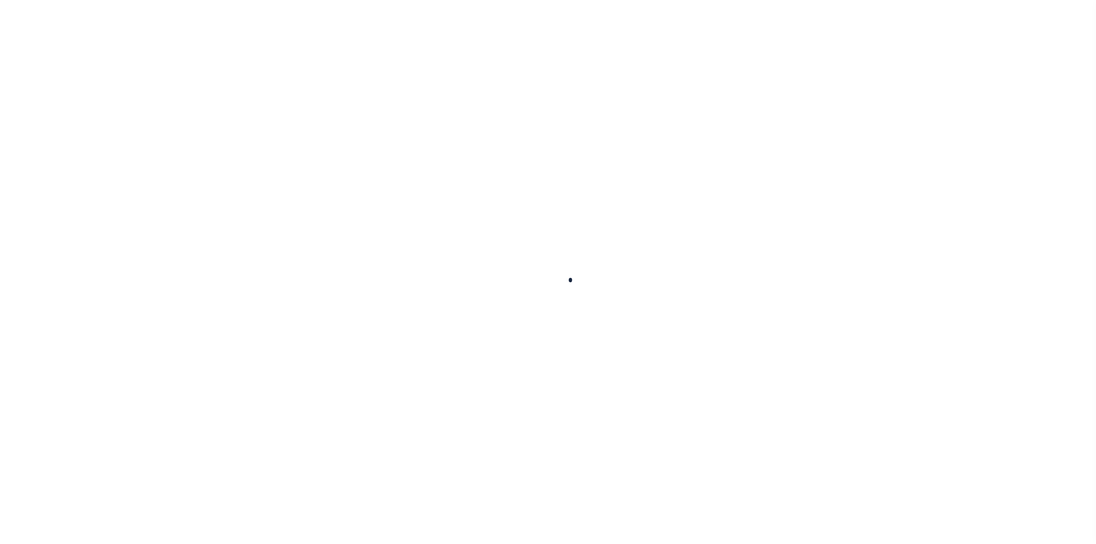
select select "DUE"
type input "$2,484.32"
